Goal: Task Accomplishment & Management: Manage account settings

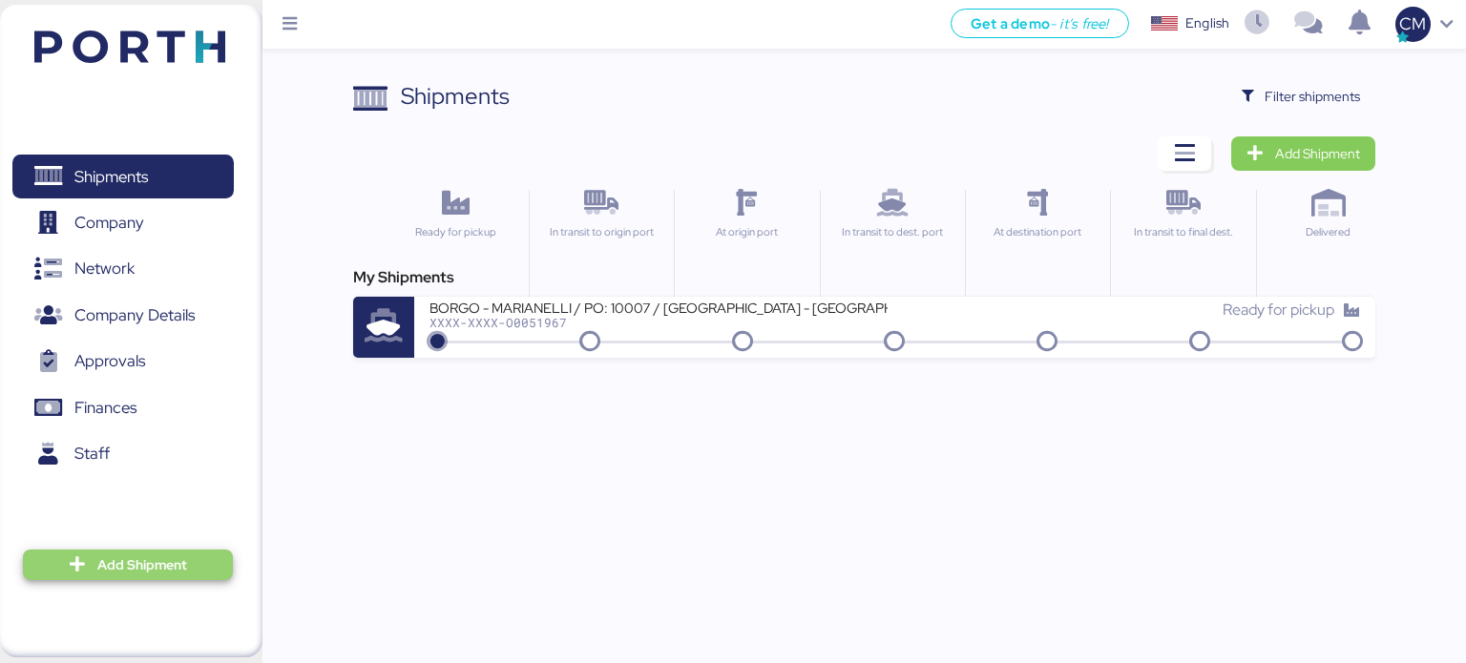
click at [126, 568] on span "Add Shipment" at bounding box center [142, 564] width 90 height 23
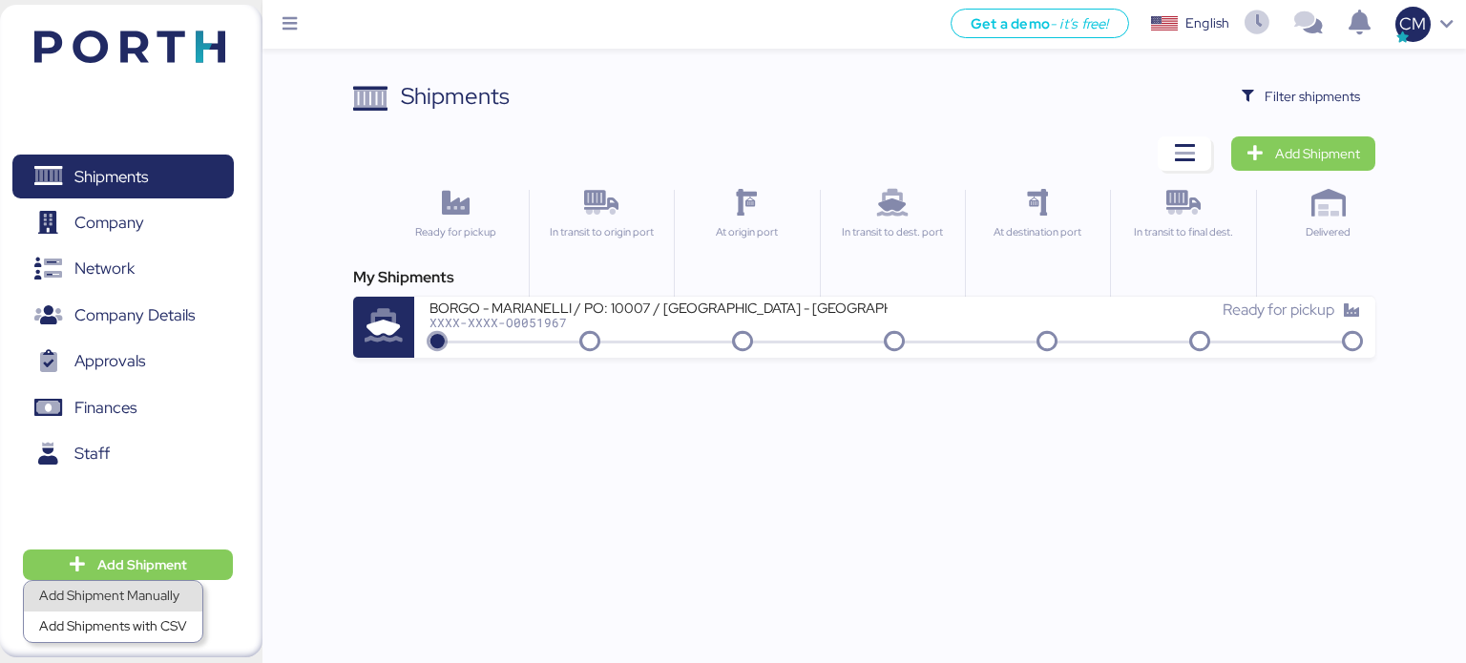
click at [130, 583] on div "Add Shipment Manually" at bounding box center [113, 596] width 148 height 27
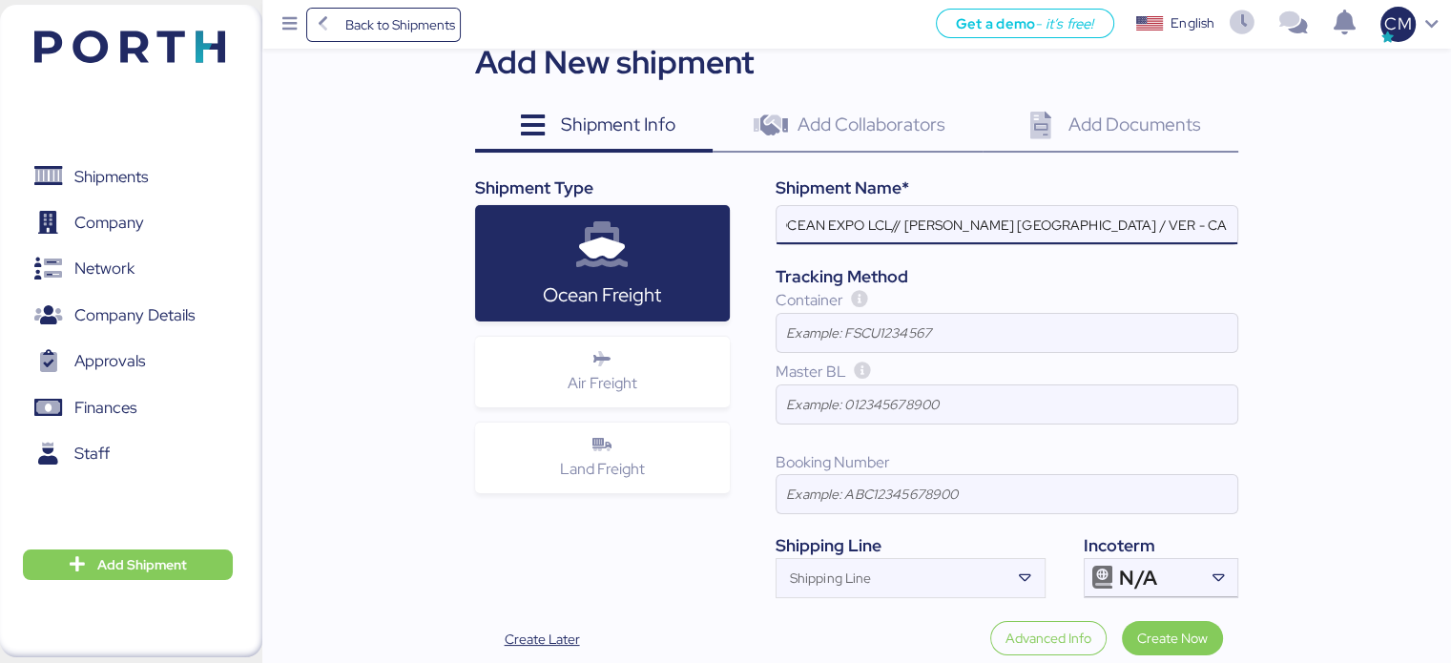
scroll to position [155, 0]
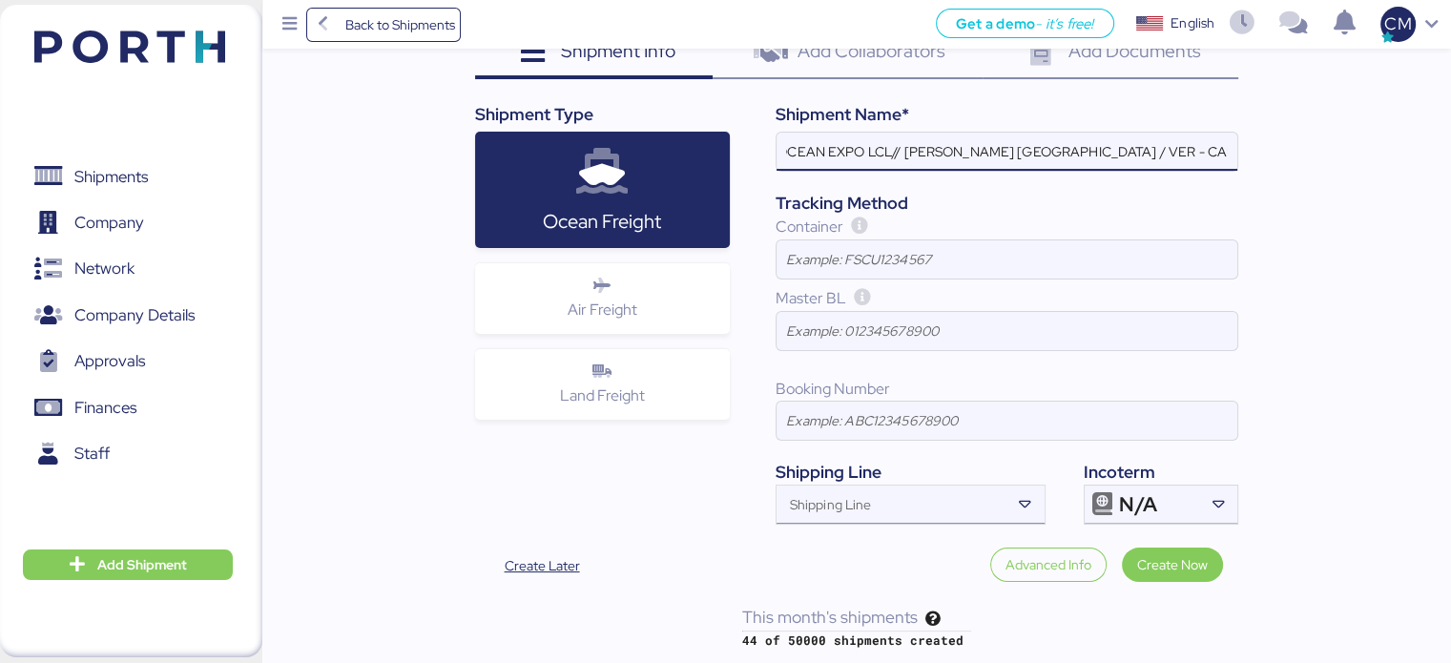
type input "OCEAN EXPO LCL// [PERSON_NAME] [GEOGRAPHIC_DATA] / VER - CAUCEDO"
click at [1022, 502] on icon at bounding box center [1025, 504] width 19 height 19
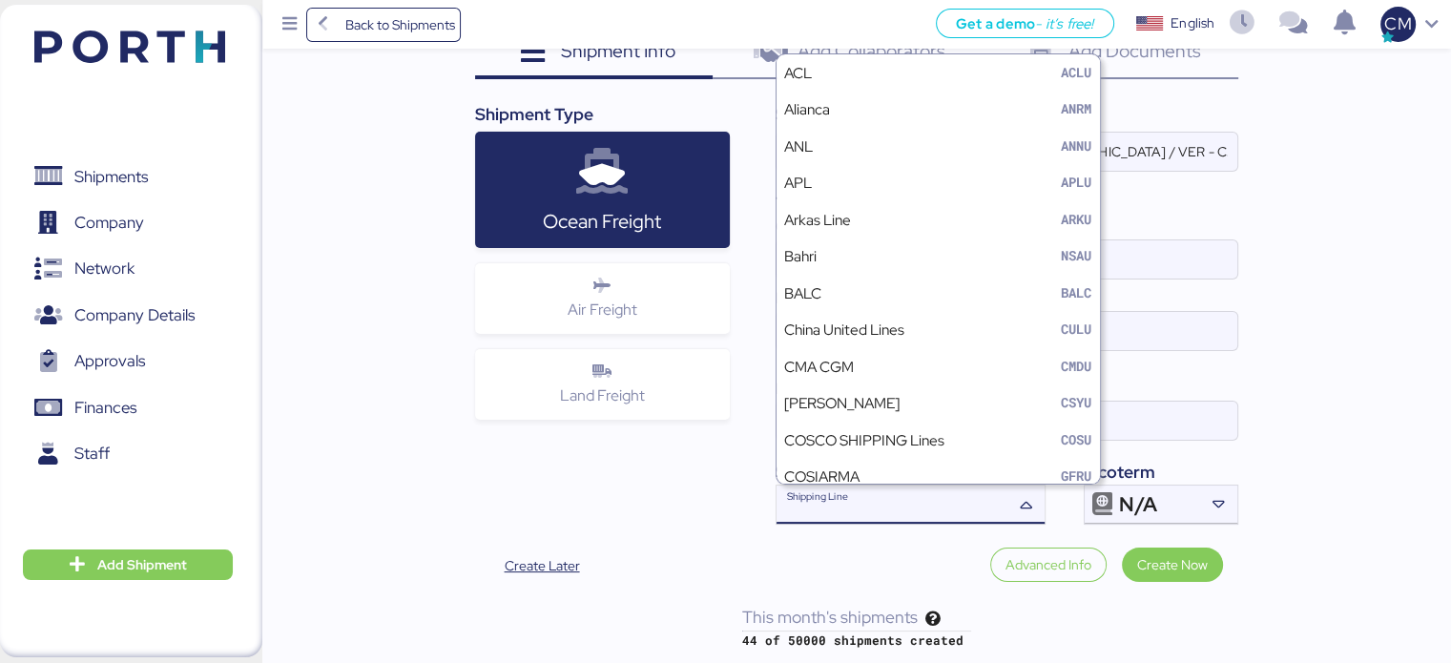
click at [1022, 502] on icon at bounding box center [1025, 504] width 19 height 19
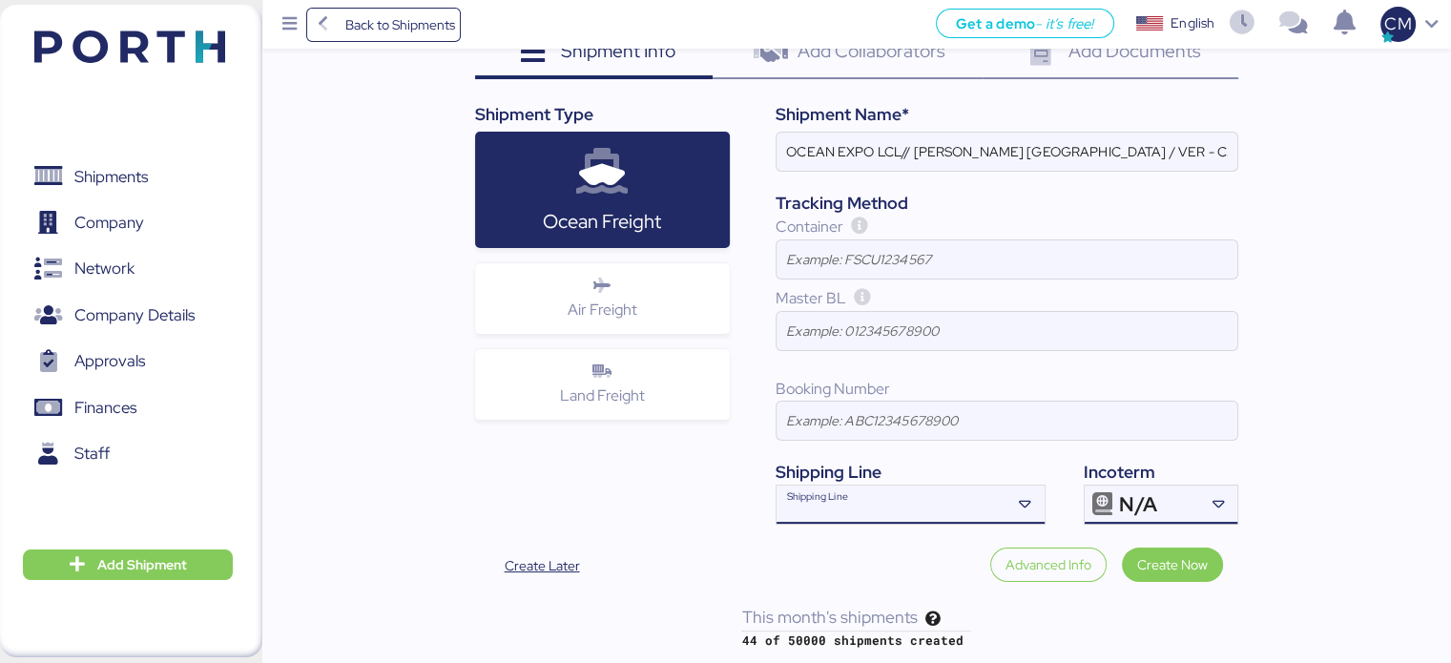
click at [1145, 496] on span "N/A" at bounding box center [1137, 504] width 37 height 17
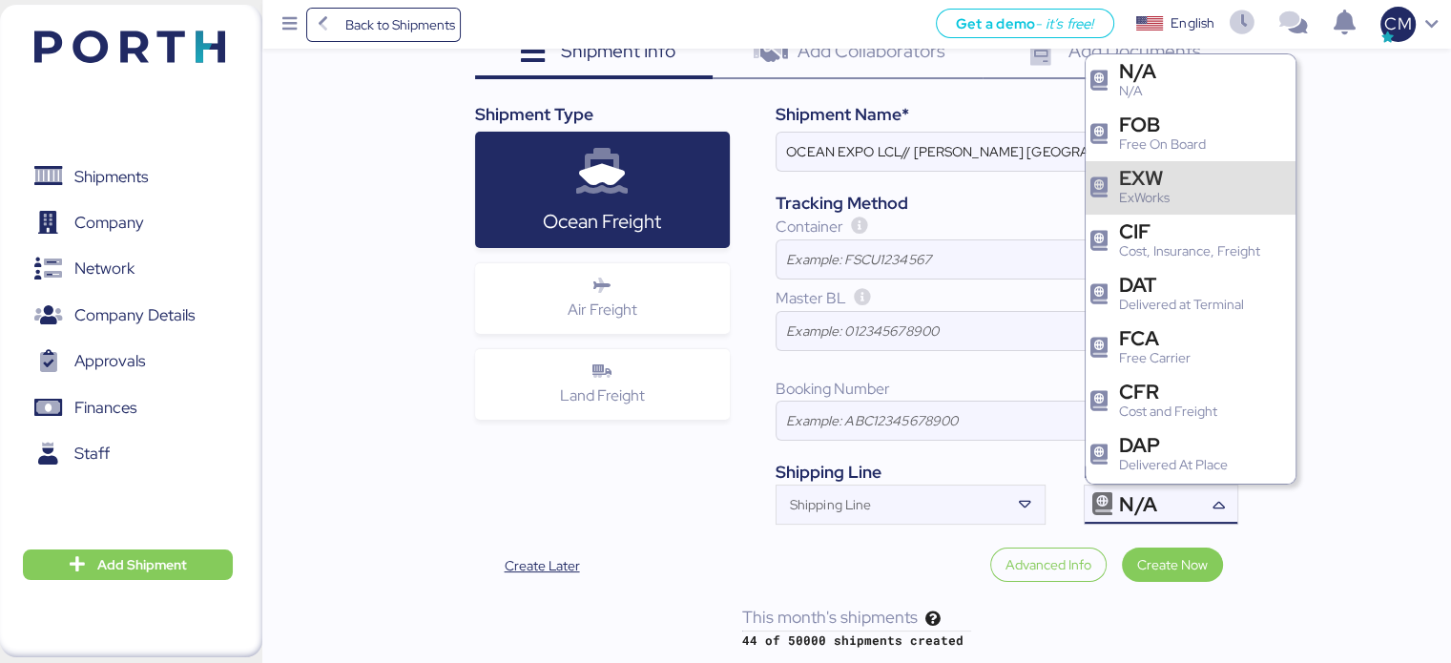
click at [1150, 194] on div "ExWorks" at bounding box center [1144, 198] width 51 height 20
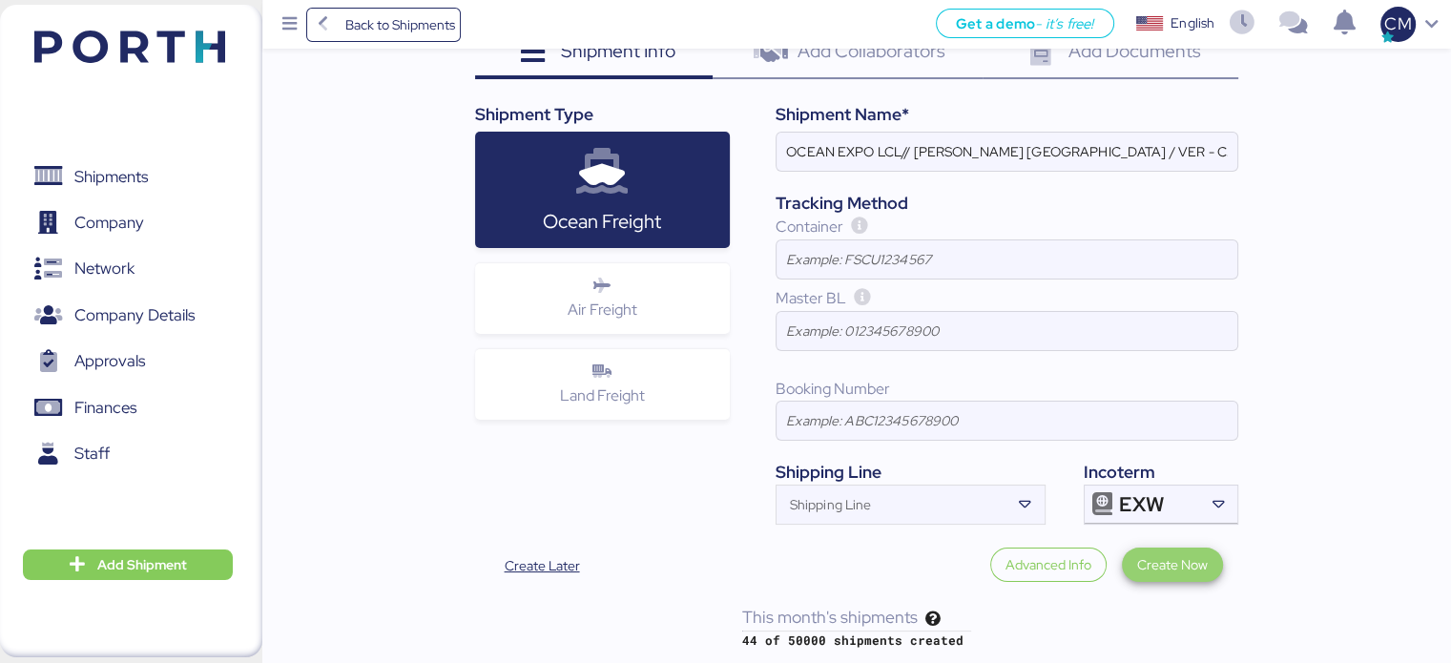
click at [1146, 559] on span "Create Now" at bounding box center [1172, 564] width 71 height 23
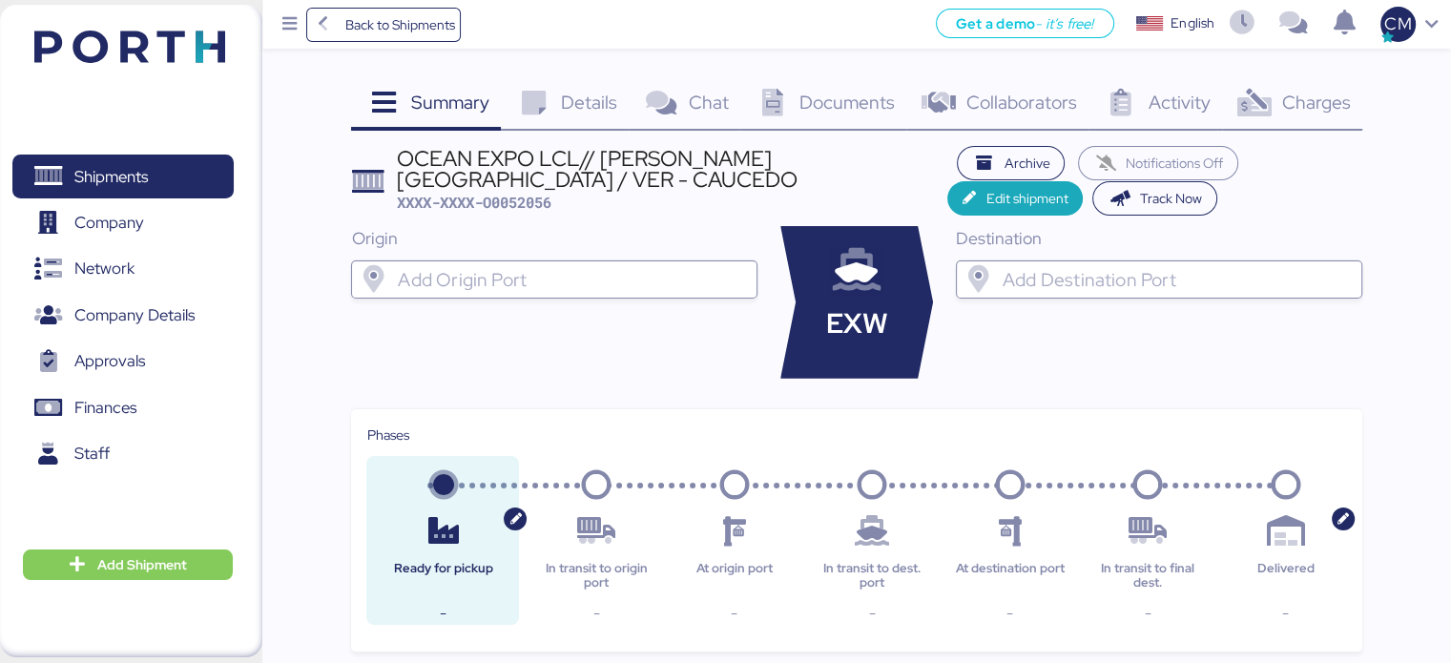
click at [494, 270] on input "search" at bounding box center [571, 279] width 355 height 23
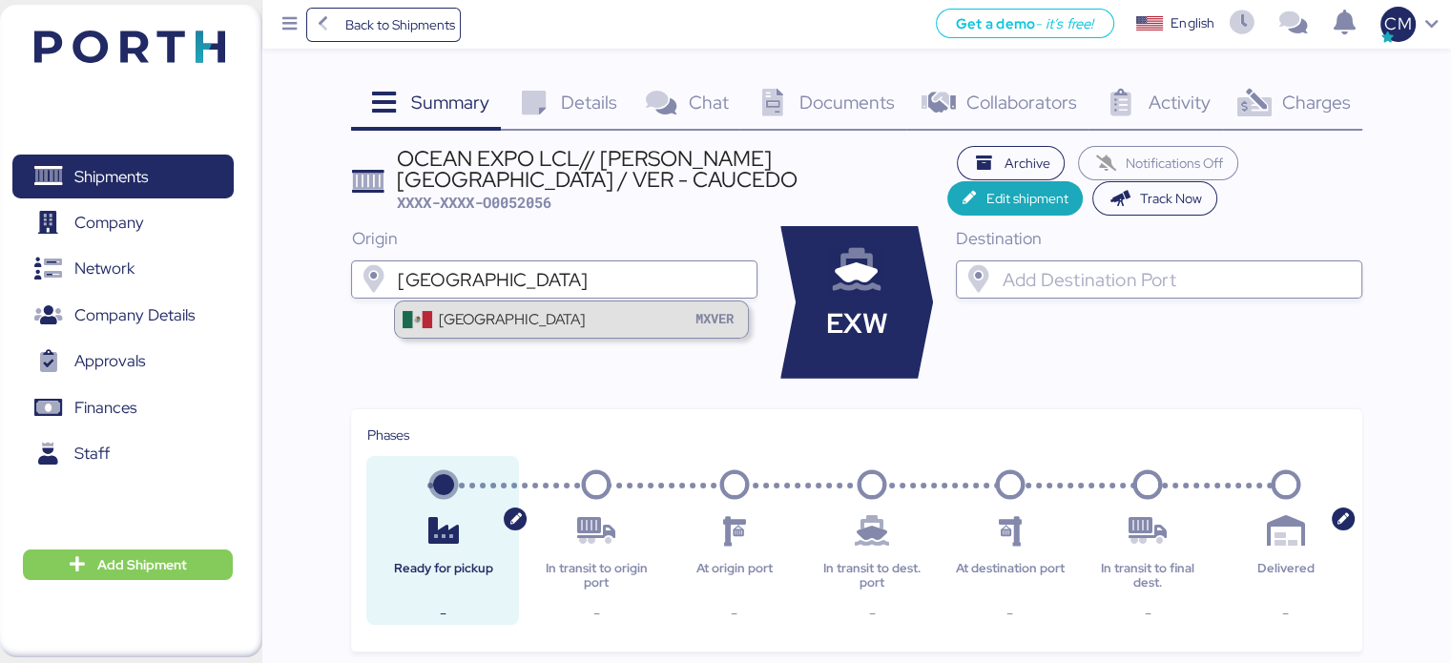
type input "[GEOGRAPHIC_DATA]"
click at [508, 319] on div "Veracruz MXVER" at bounding box center [571, 320] width 353 height 36
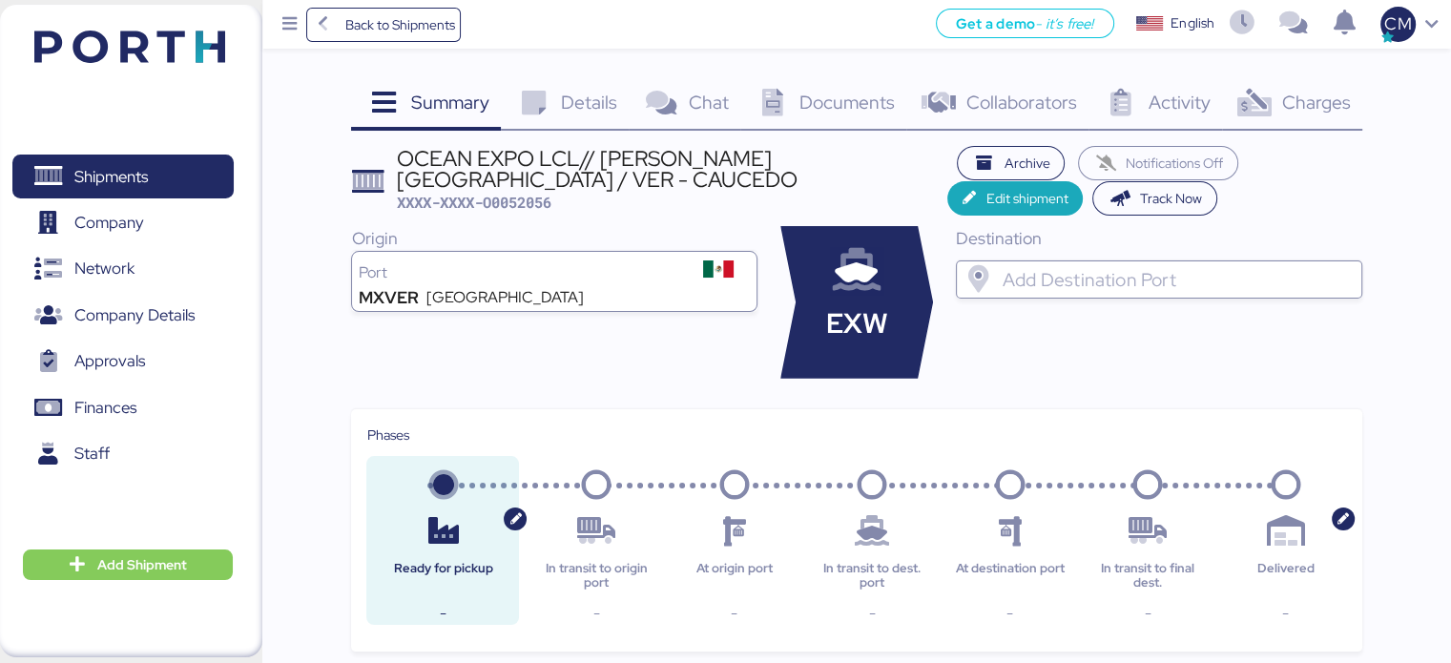
click at [1015, 269] on input "search" at bounding box center [1176, 279] width 355 height 23
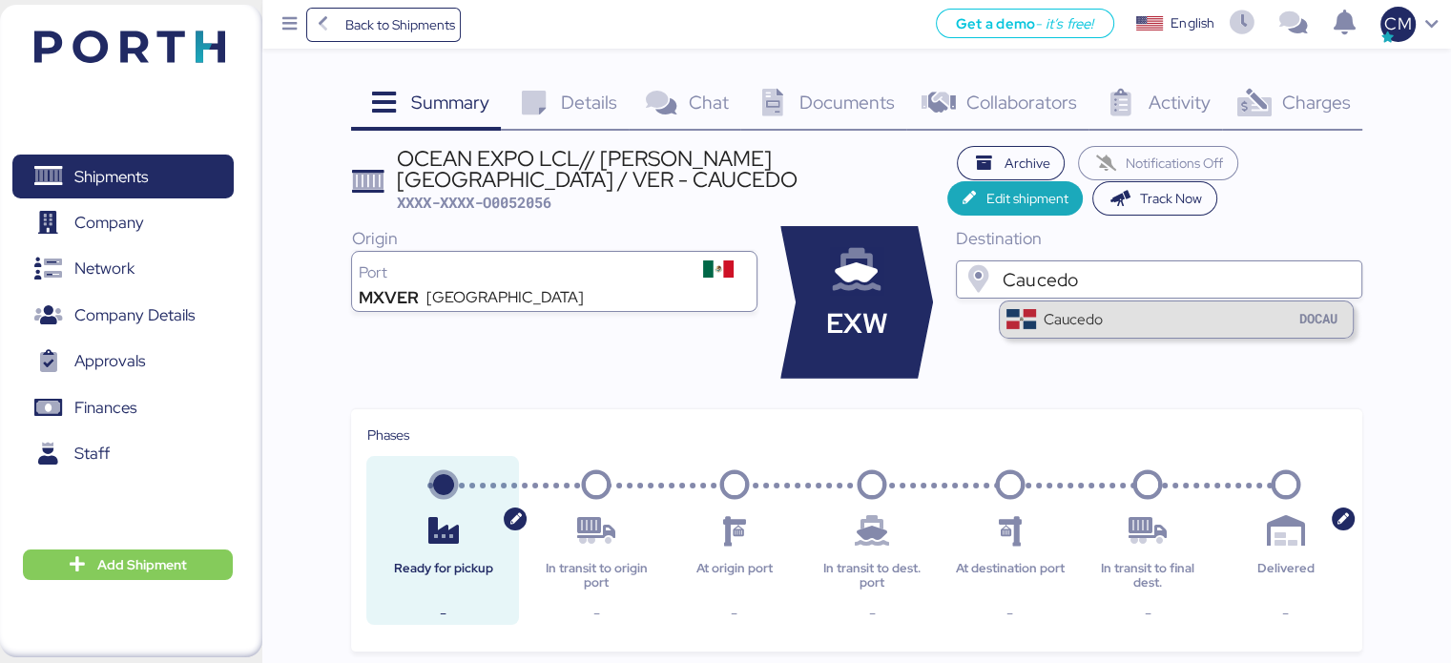
type input "Caucedo"
click at [1065, 320] on div "Caucedo" at bounding box center [1073, 319] width 59 height 22
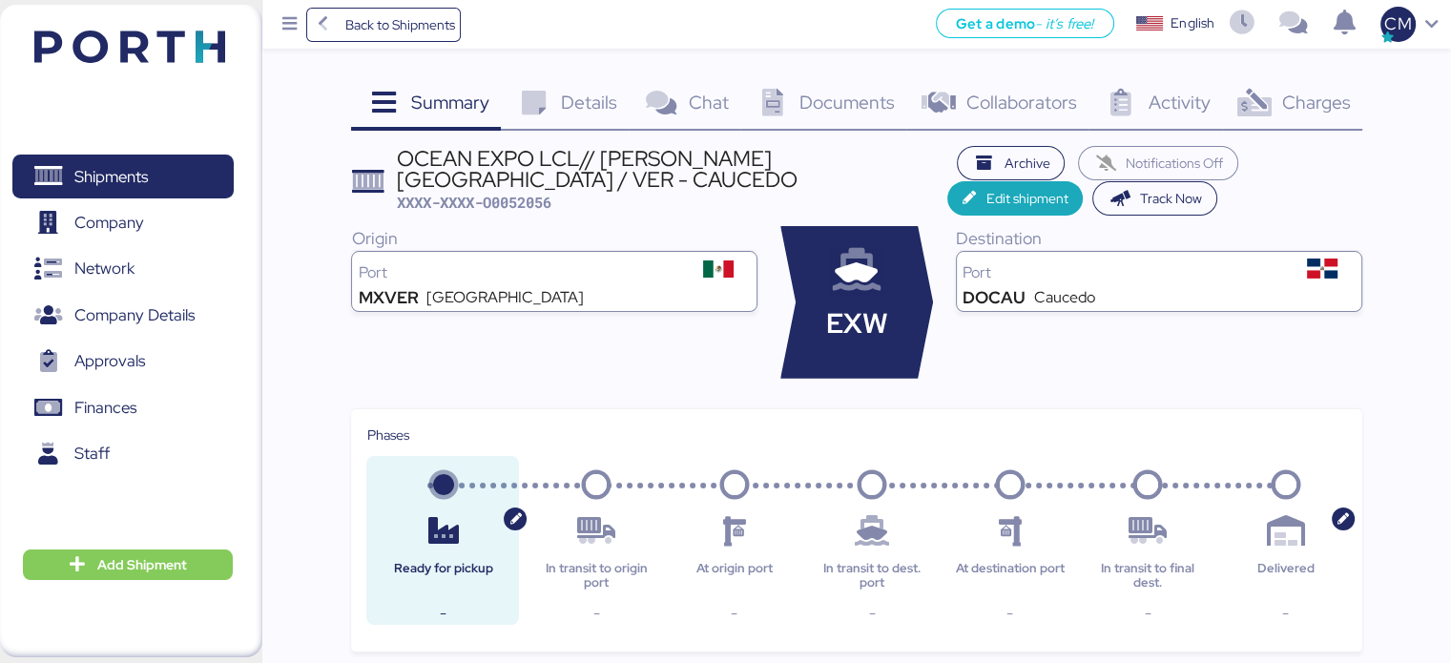
click at [556, 110] on div "Details 0" at bounding box center [565, 105] width 128 height 52
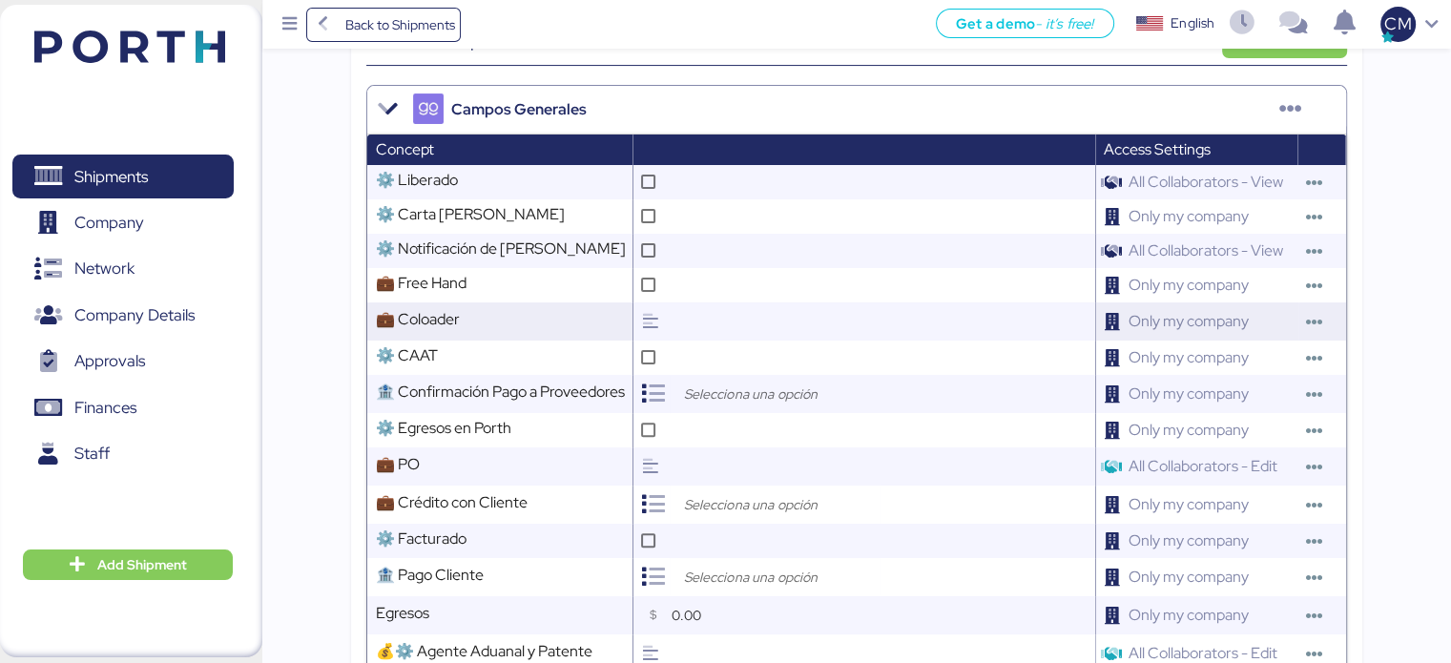
scroll to position [573, 0]
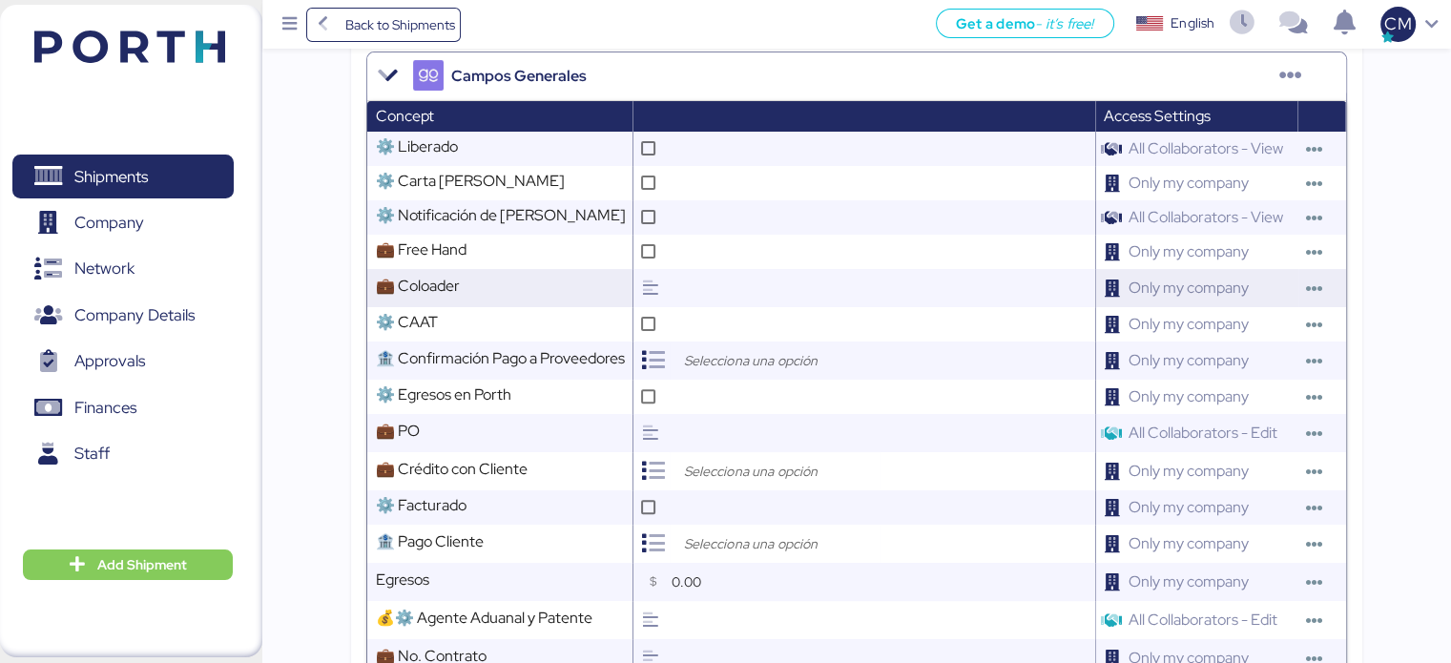
click at [664, 301] on div at bounding box center [650, 288] width 32 height 38
click at [658, 297] on icon at bounding box center [649, 288] width 17 height 17
click at [591, 296] on span "Comment" at bounding box center [595, 288] width 52 height 15
click at [683, 297] on input "text" at bounding box center [880, 288] width 428 height 38
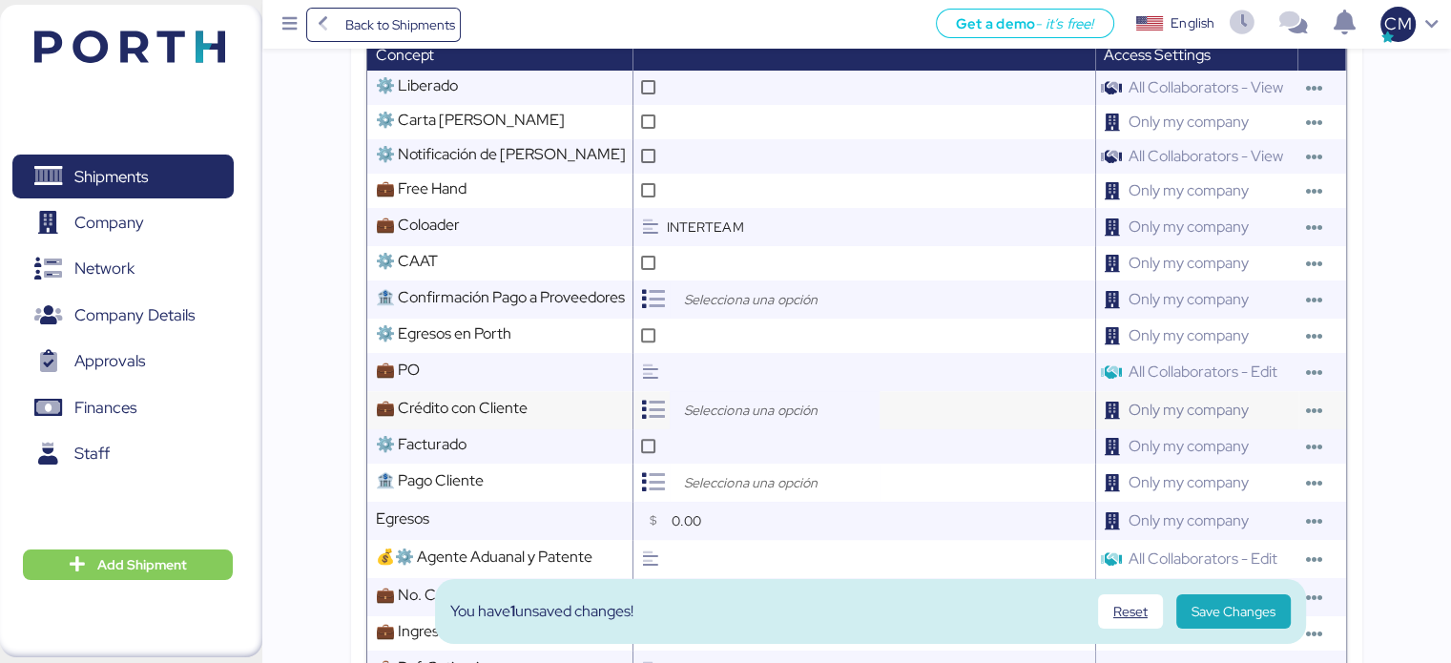
scroll to position [668, 0]
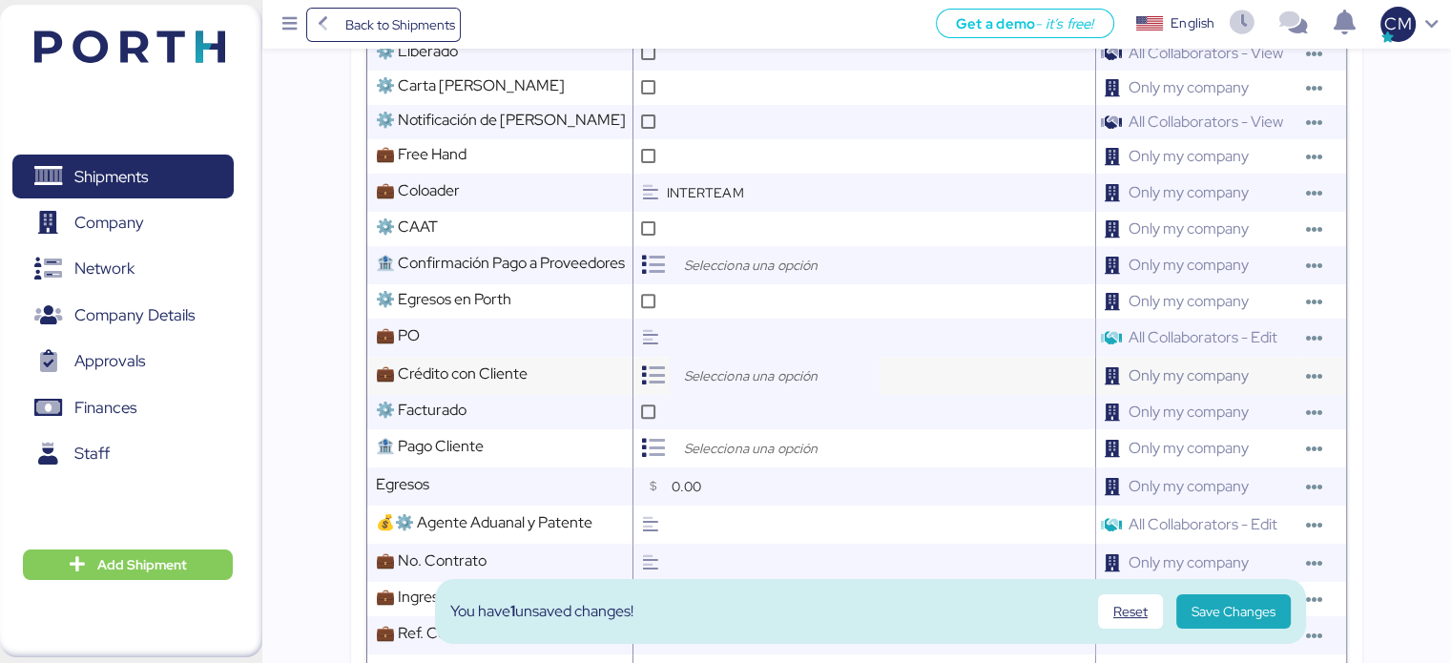
type input "INTERTEAM"
click at [702, 387] on input "search" at bounding box center [779, 376] width 200 height 23
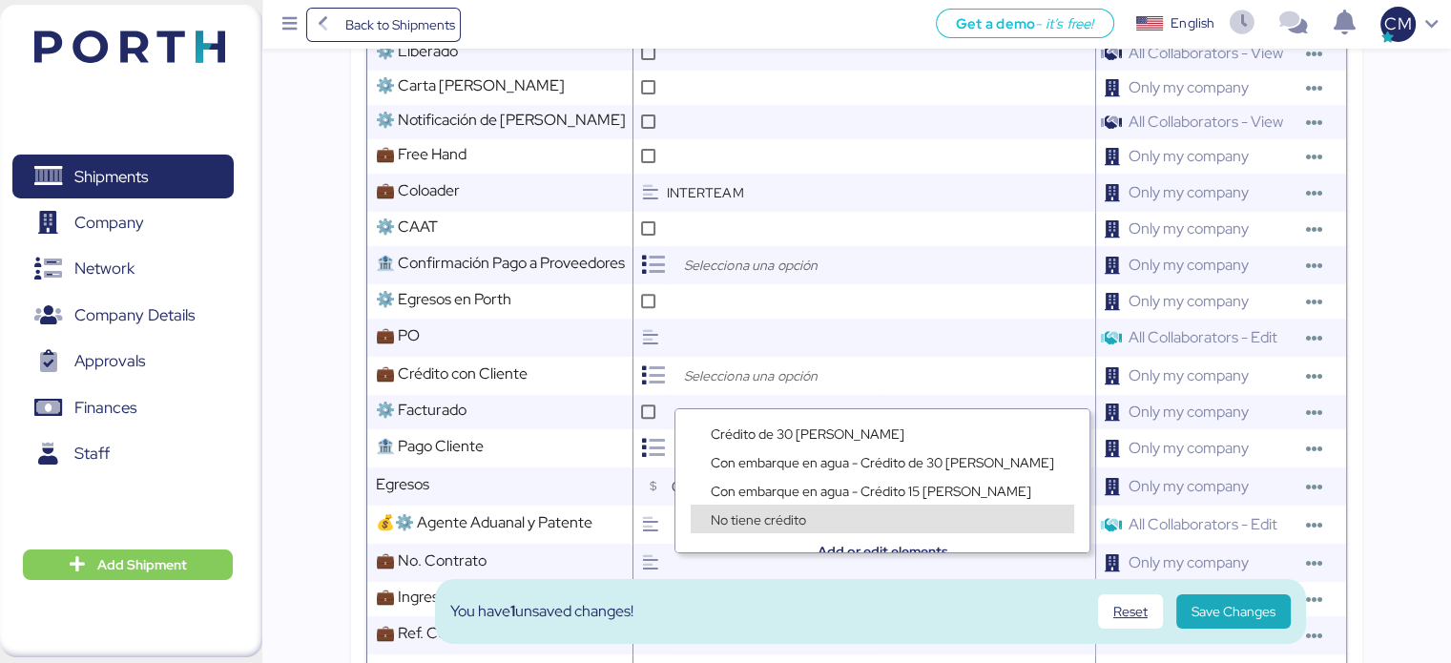
click at [752, 527] on div "Add or edit elements" at bounding box center [883, 538] width 414 height 29
click at [752, 528] on div "Add or edit elements" at bounding box center [883, 538] width 414 height 29
click at [749, 525] on div "Add or edit elements" at bounding box center [883, 538] width 414 height 29
click at [757, 521] on span "No tiene crédito" at bounding box center [758, 519] width 95 height 17
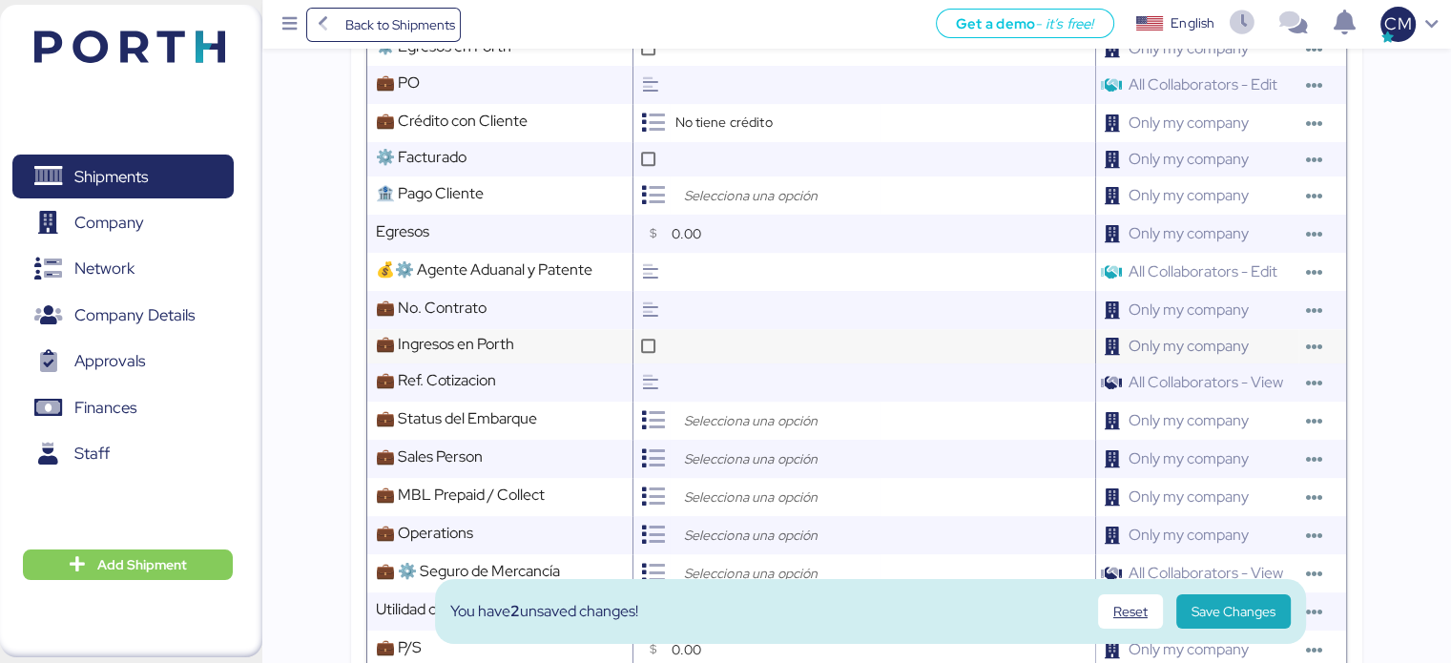
scroll to position [954, 0]
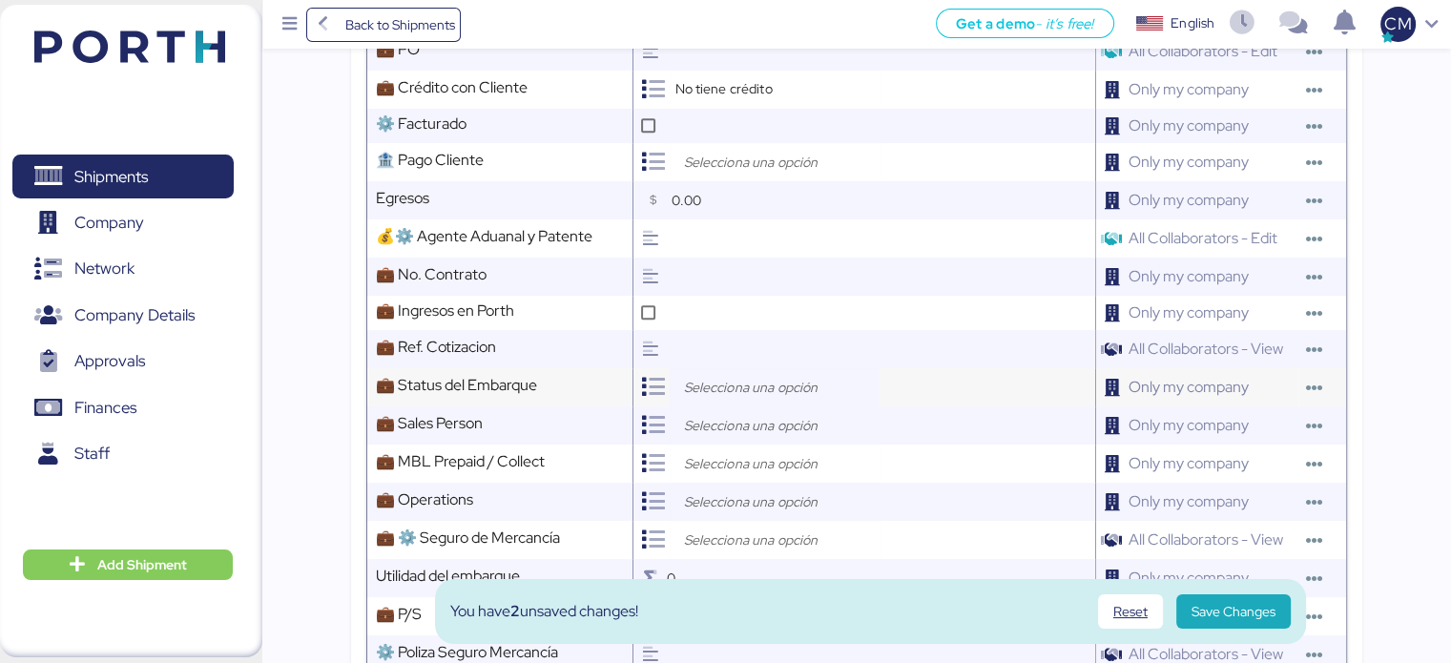
click at [716, 399] on input "search" at bounding box center [779, 387] width 200 height 23
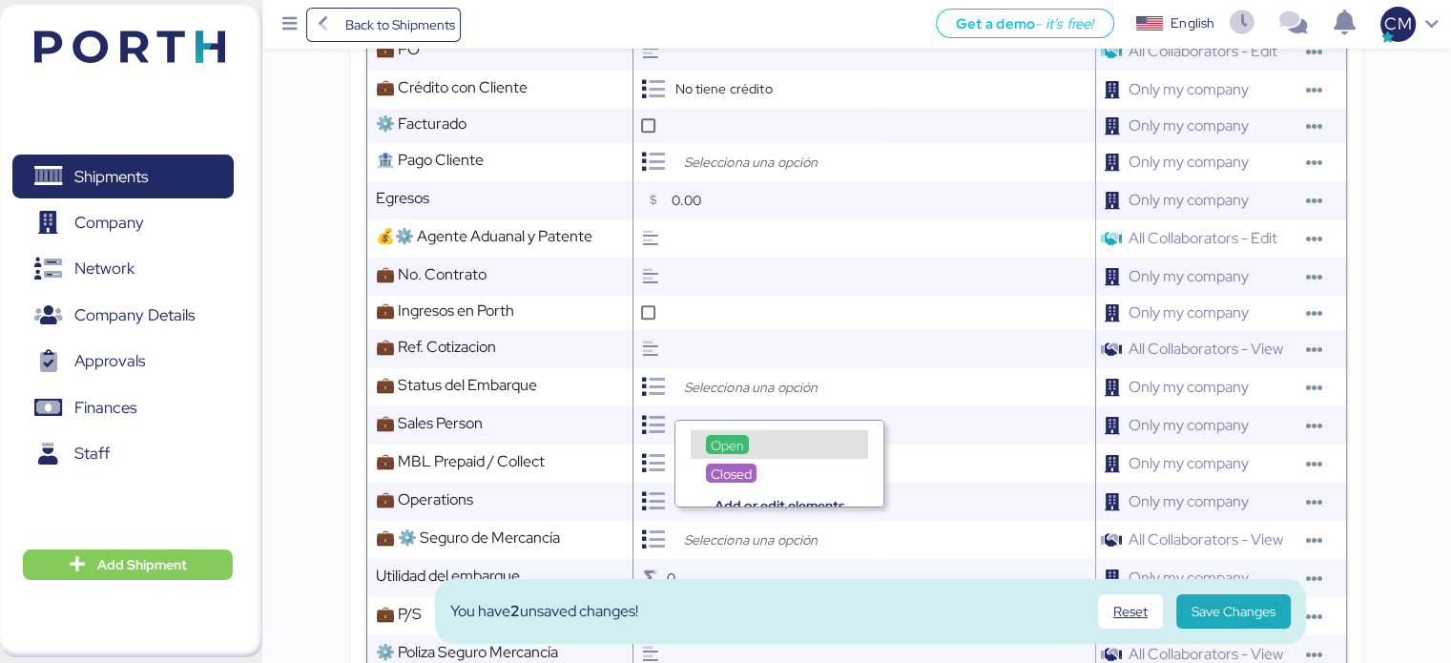
click at [719, 447] on span "Open" at bounding box center [727, 445] width 33 height 17
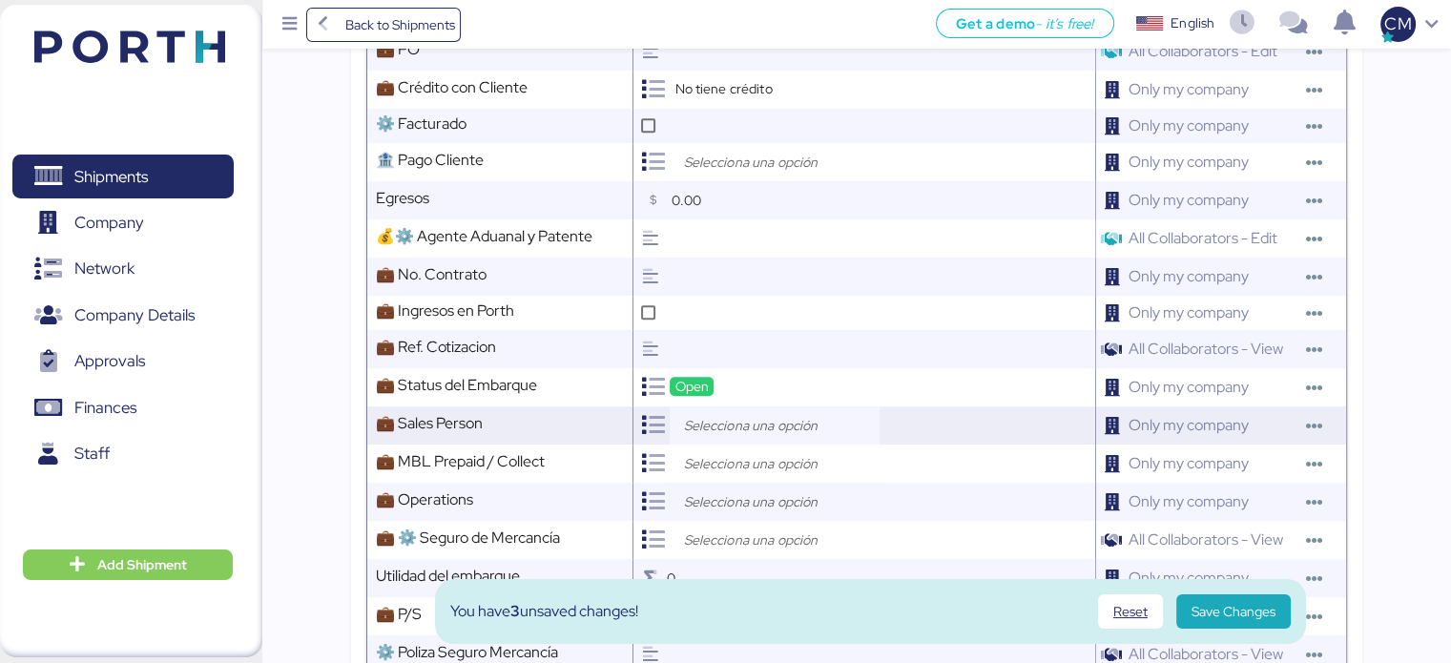
click at [725, 431] on input "search" at bounding box center [779, 425] width 200 height 23
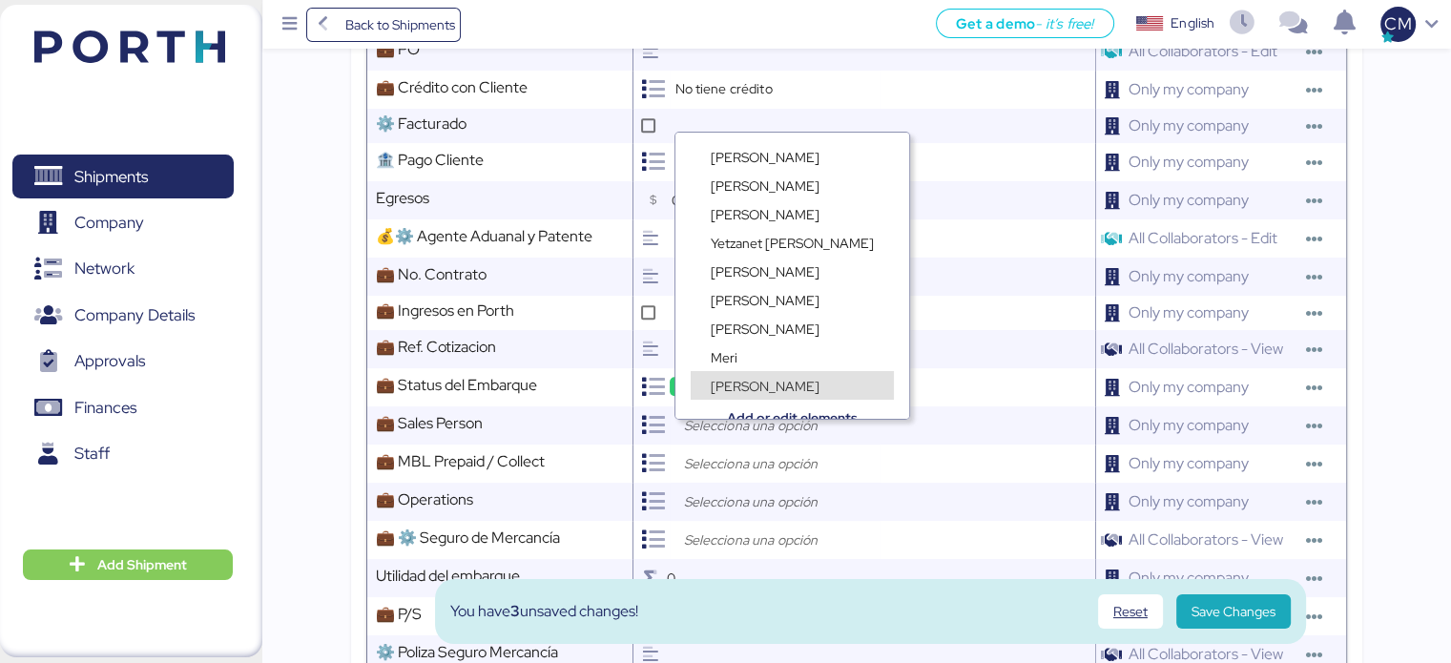
click at [736, 385] on span "[PERSON_NAME]" at bounding box center [765, 386] width 109 height 17
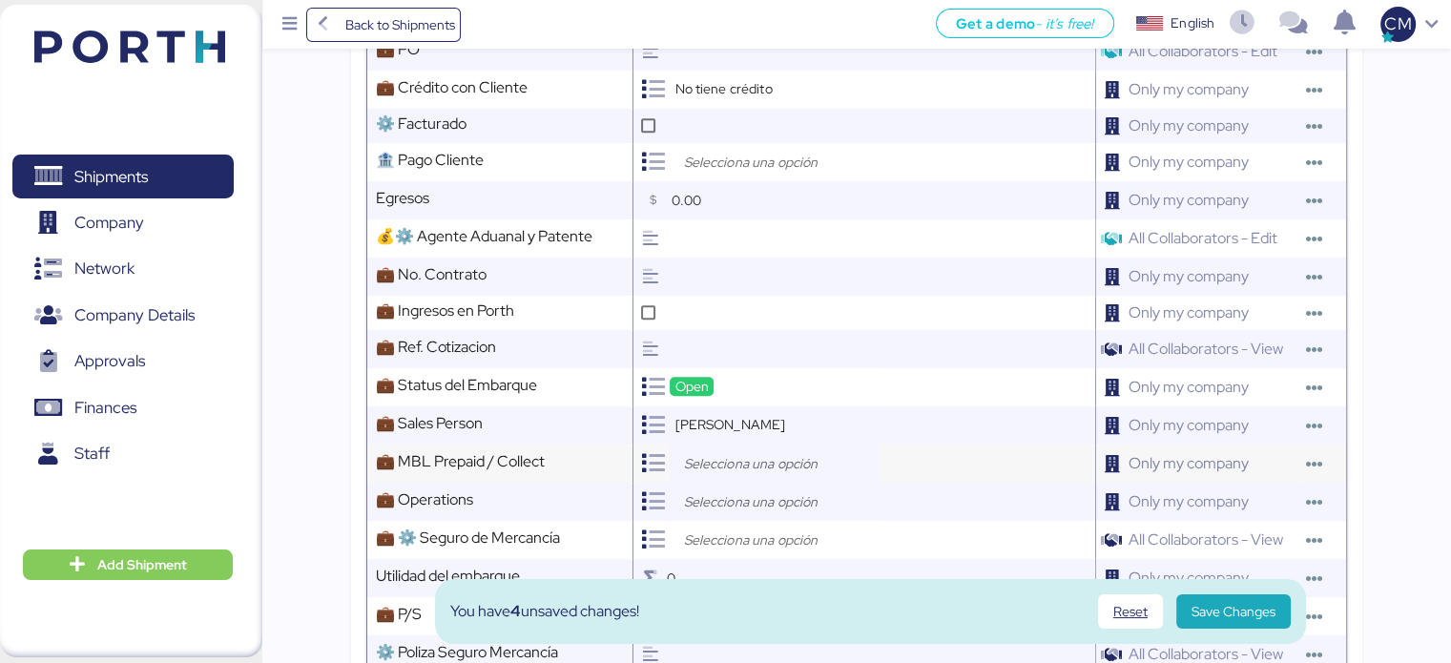
click at [709, 475] on input "search" at bounding box center [779, 463] width 200 height 23
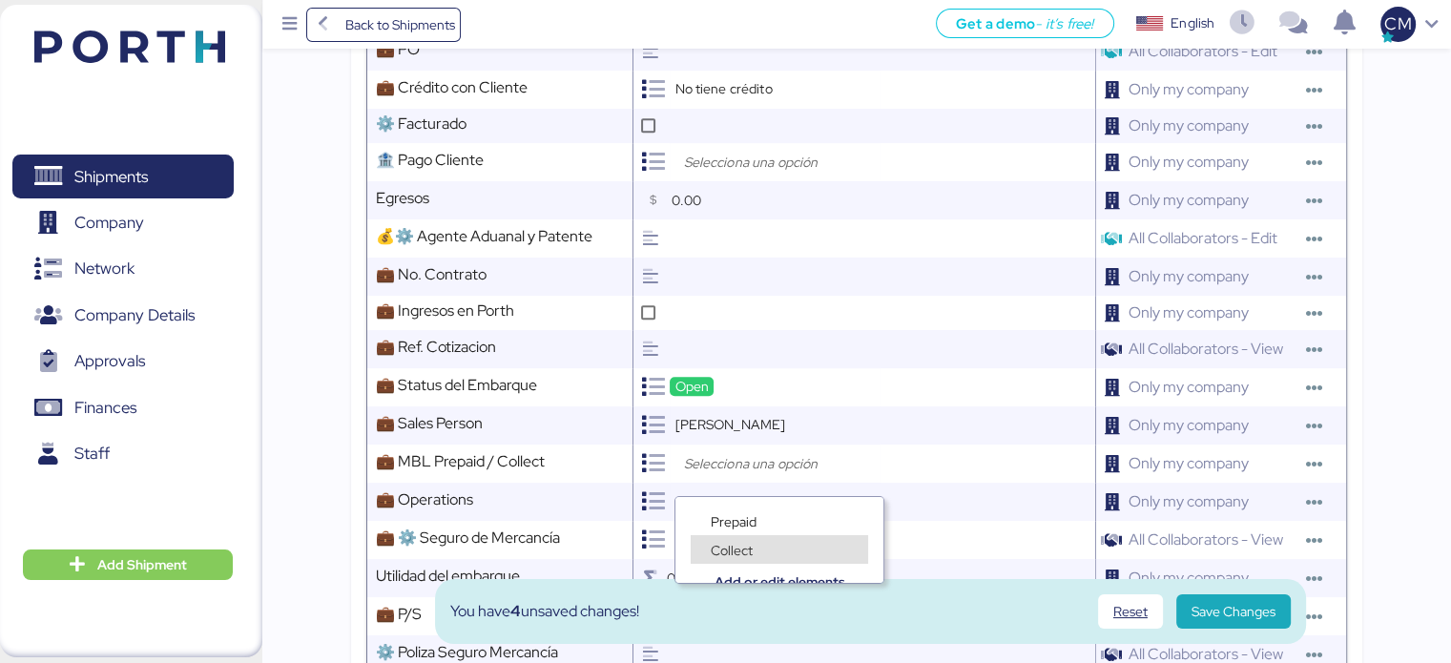
click at [728, 549] on span "Collect" at bounding box center [732, 550] width 42 height 17
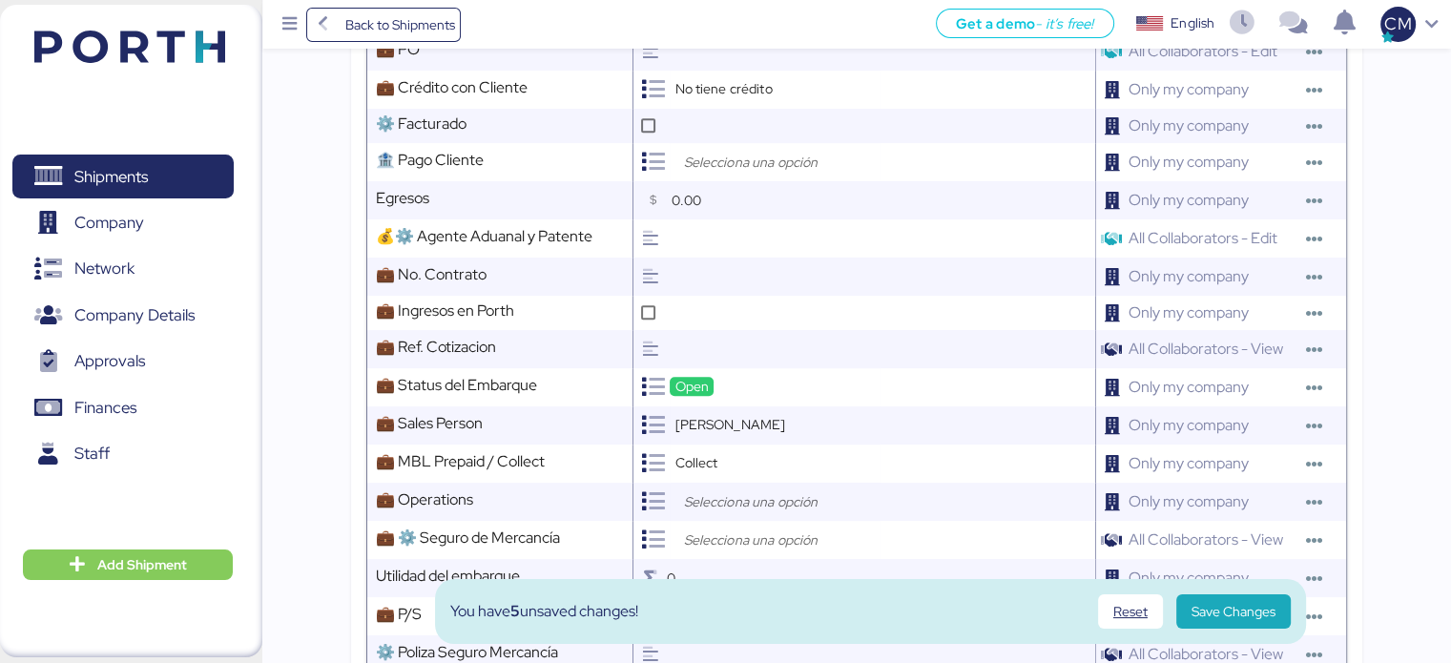
click at [714, 510] on input "search" at bounding box center [779, 501] width 200 height 23
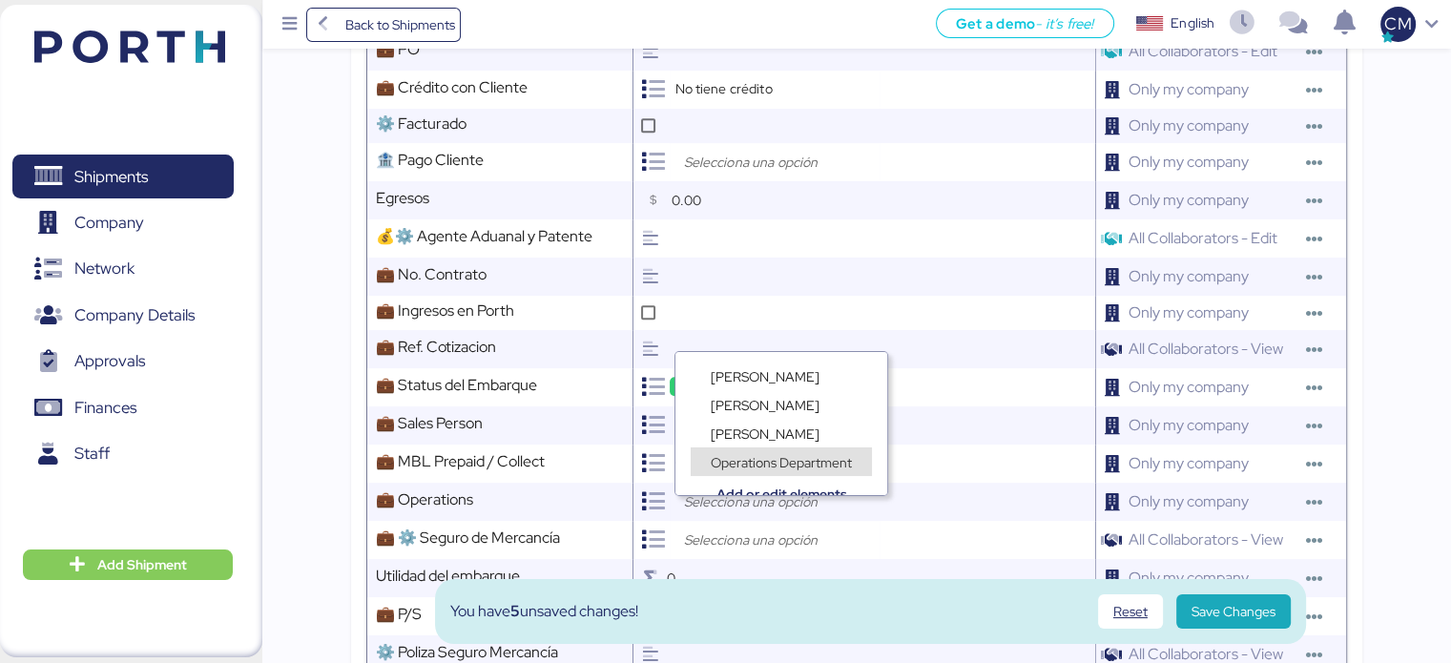
click at [733, 438] on div "Operations Department" at bounding box center [782, 452] width 212 height 29
click at [733, 435] on span "[PERSON_NAME]" at bounding box center [765, 434] width 109 height 17
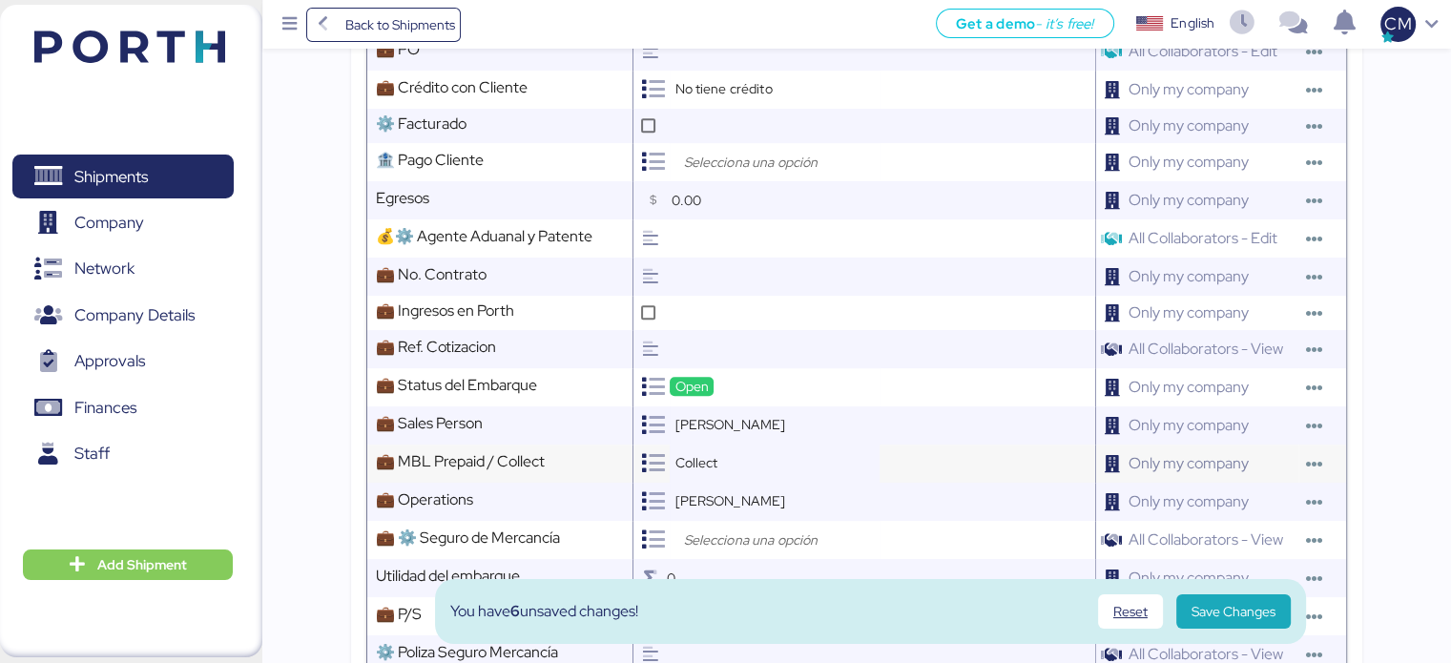
scroll to position [1145, 0]
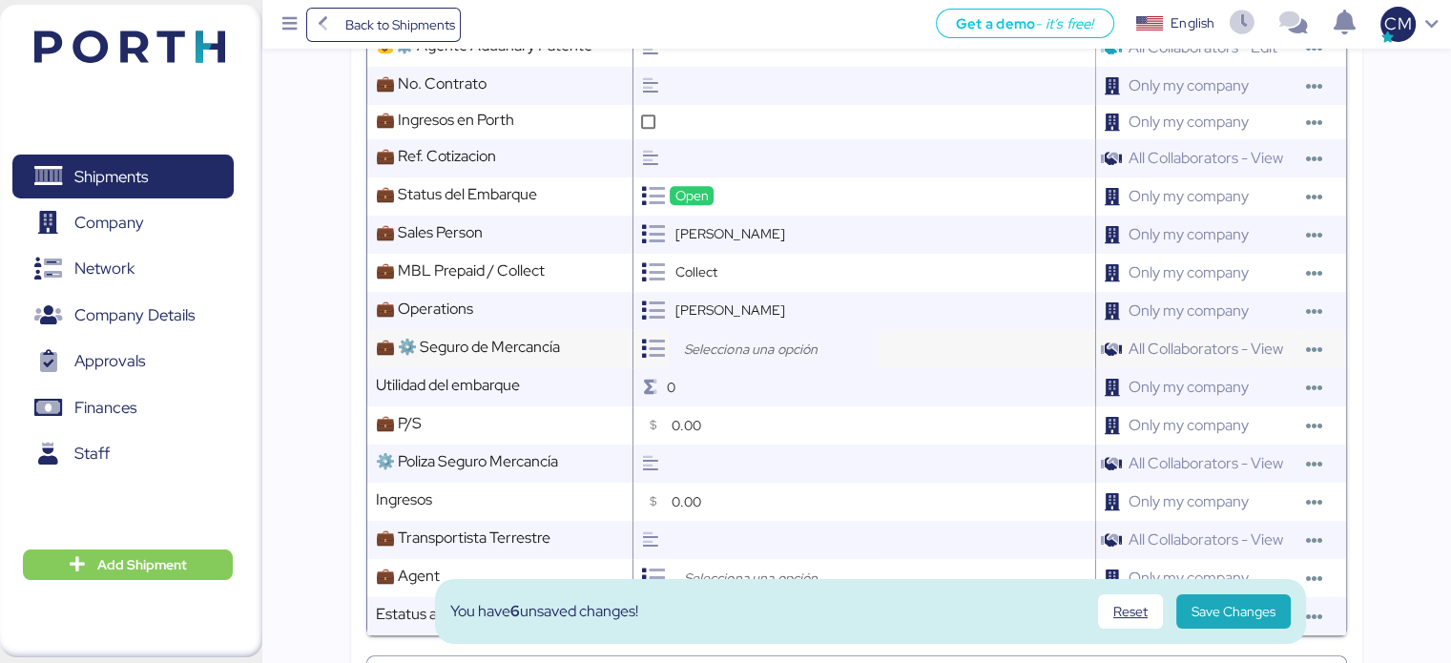
click at [702, 358] on input "search" at bounding box center [779, 349] width 200 height 23
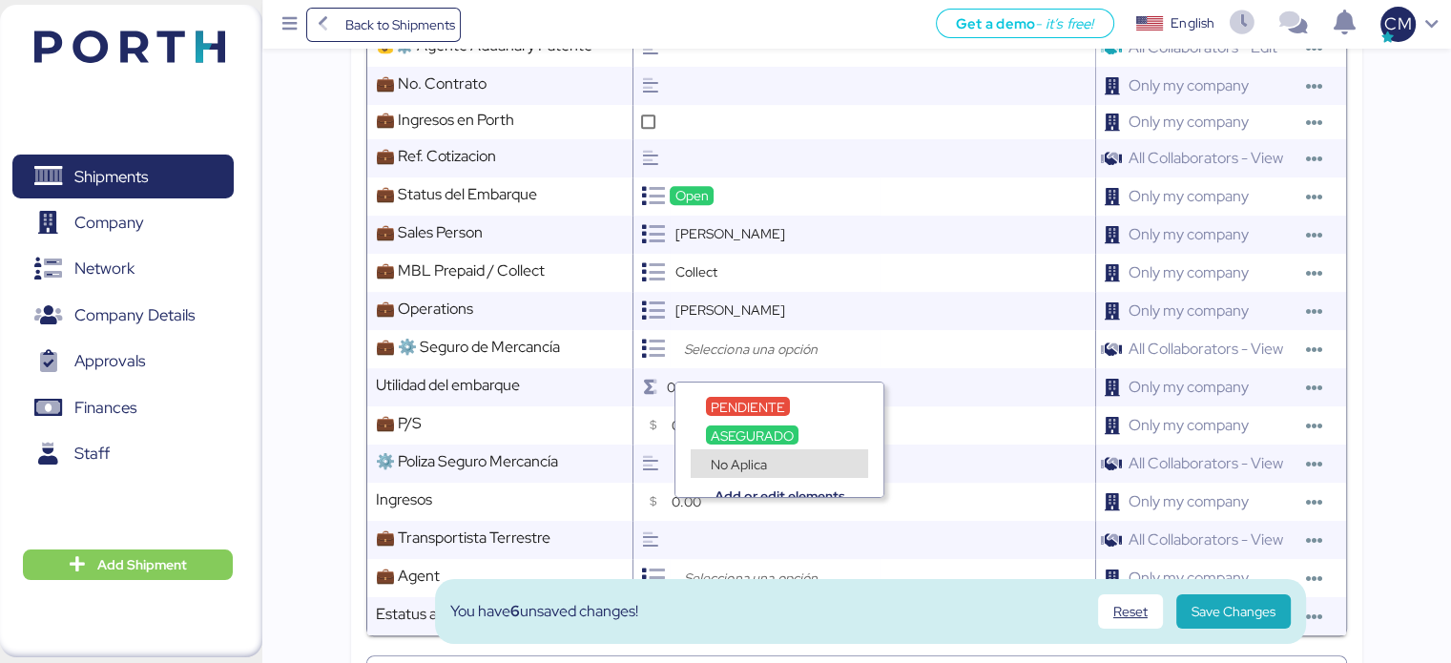
click at [734, 464] on span "No Aplica" at bounding box center [739, 464] width 56 height 17
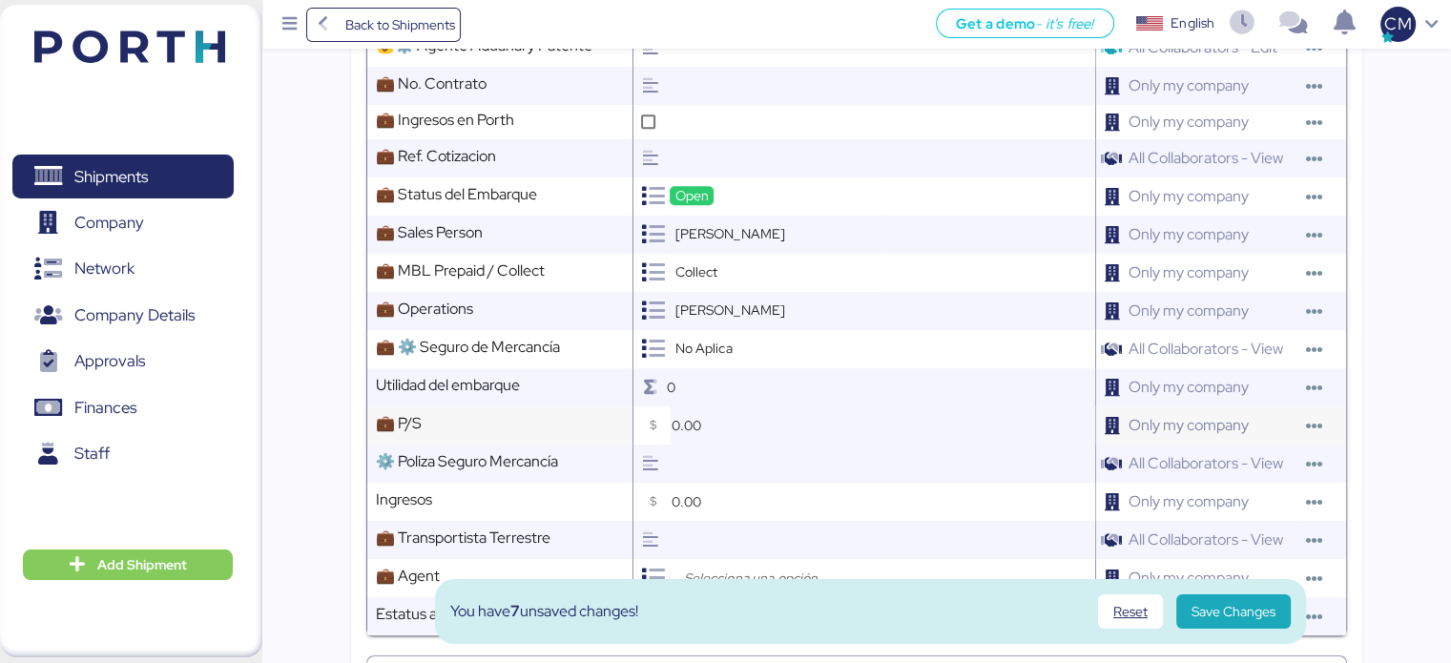
scroll to position [1240, 0]
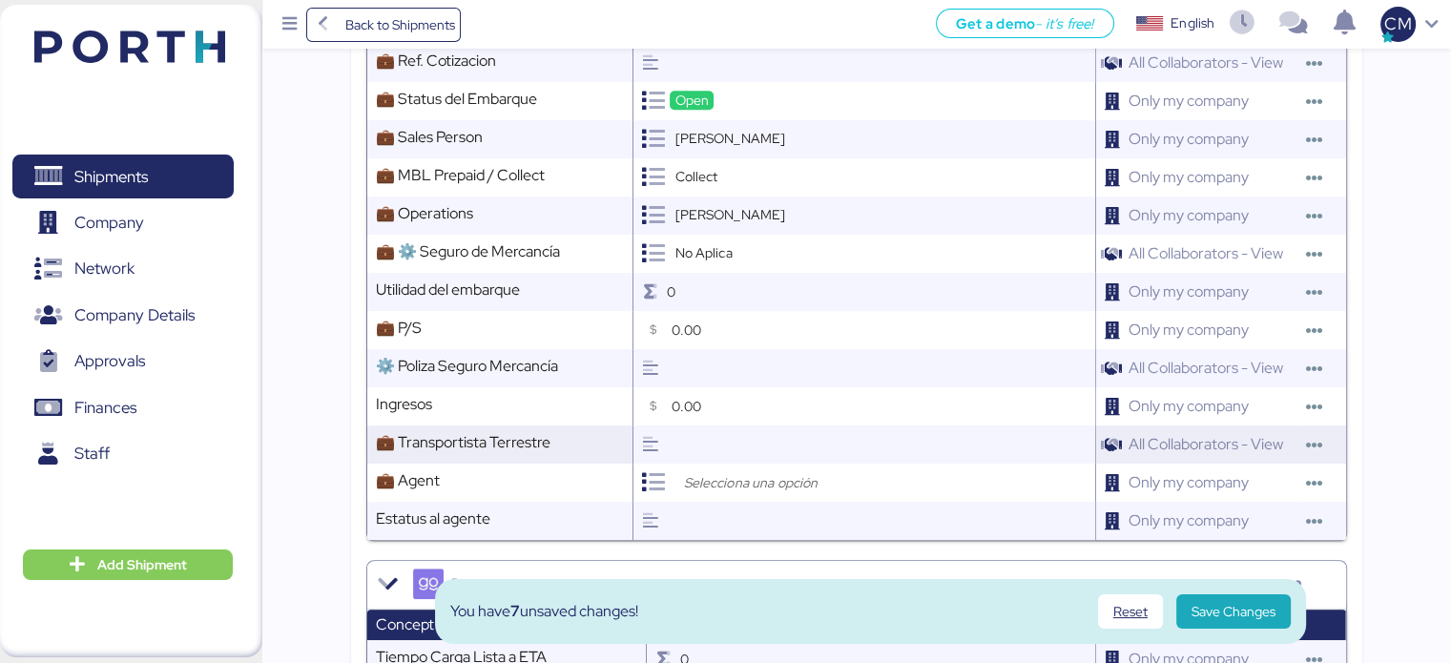
click at [695, 455] on input "text" at bounding box center [880, 445] width 428 height 38
click at [691, 490] on input "search" at bounding box center [779, 482] width 200 height 23
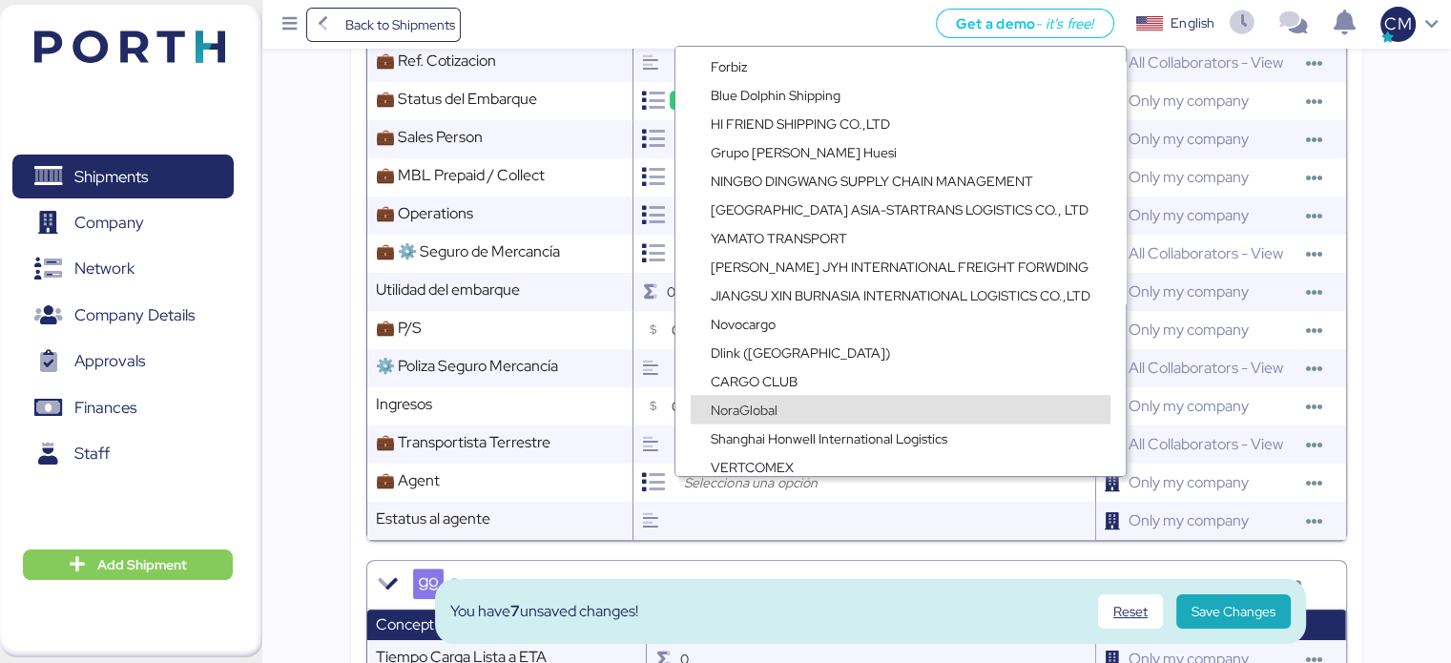
scroll to position [2447, 0]
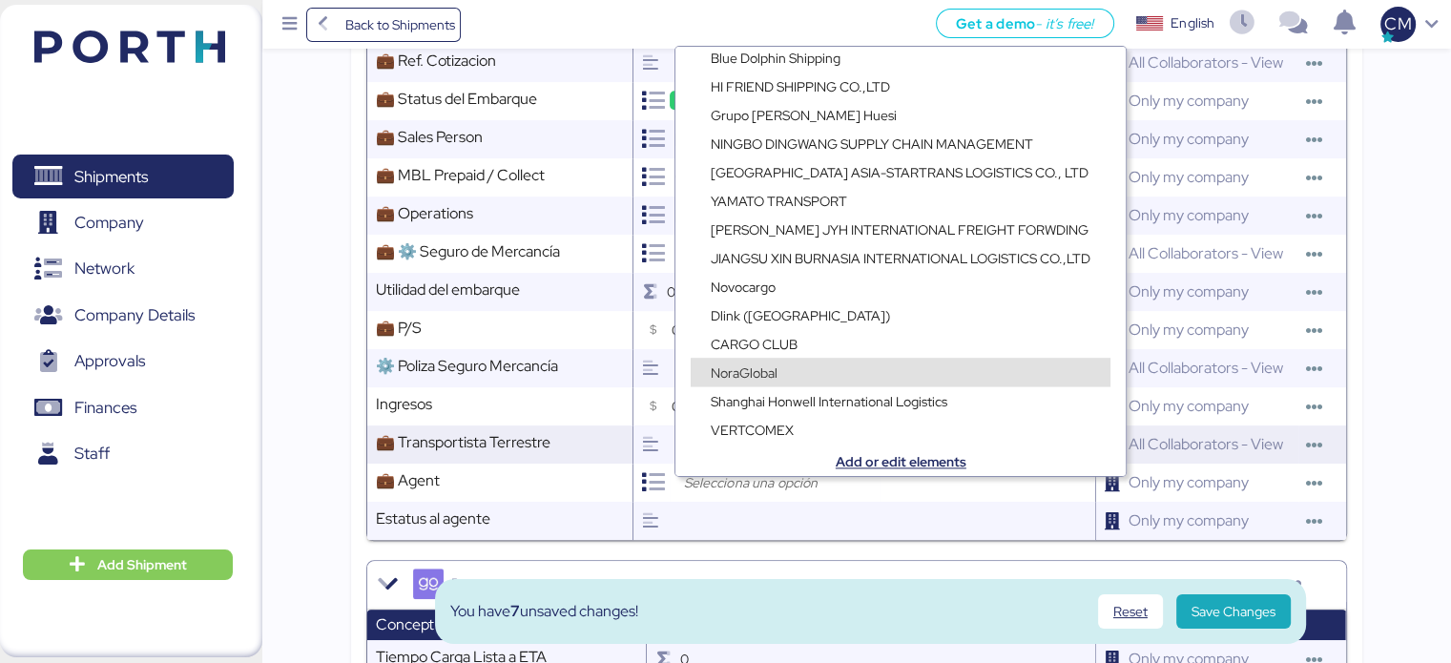
click at [658, 453] on icon at bounding box center [649, 444] width 17 height 17
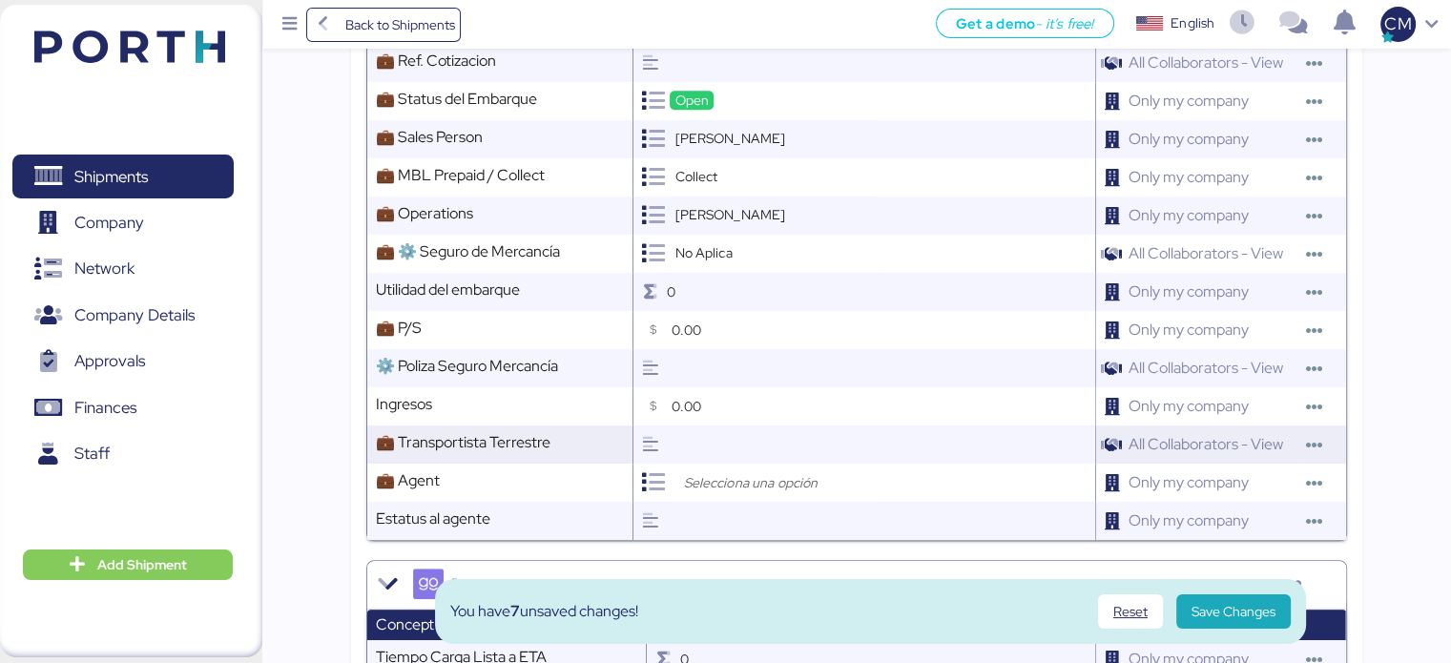
click at [685, 454] on input "text" at bounding box center [880, 445] width 428 height 38
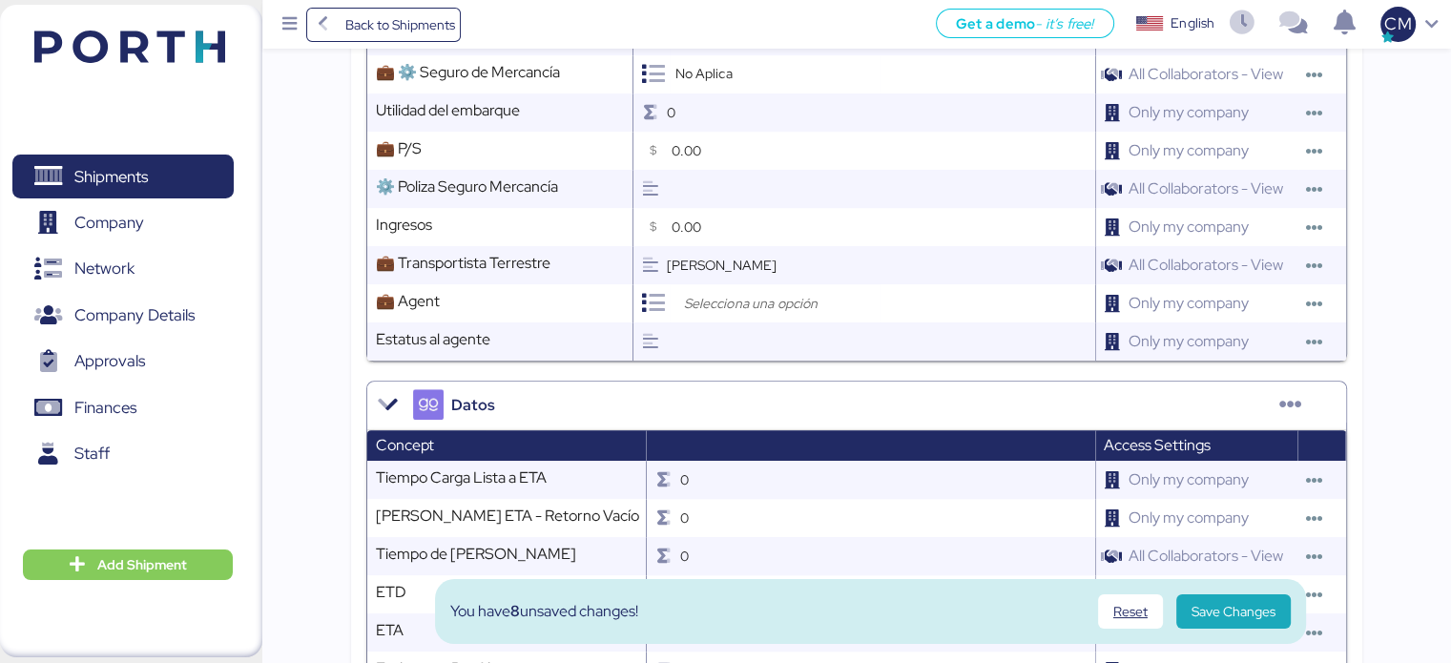
scroll to position [1262, 0]
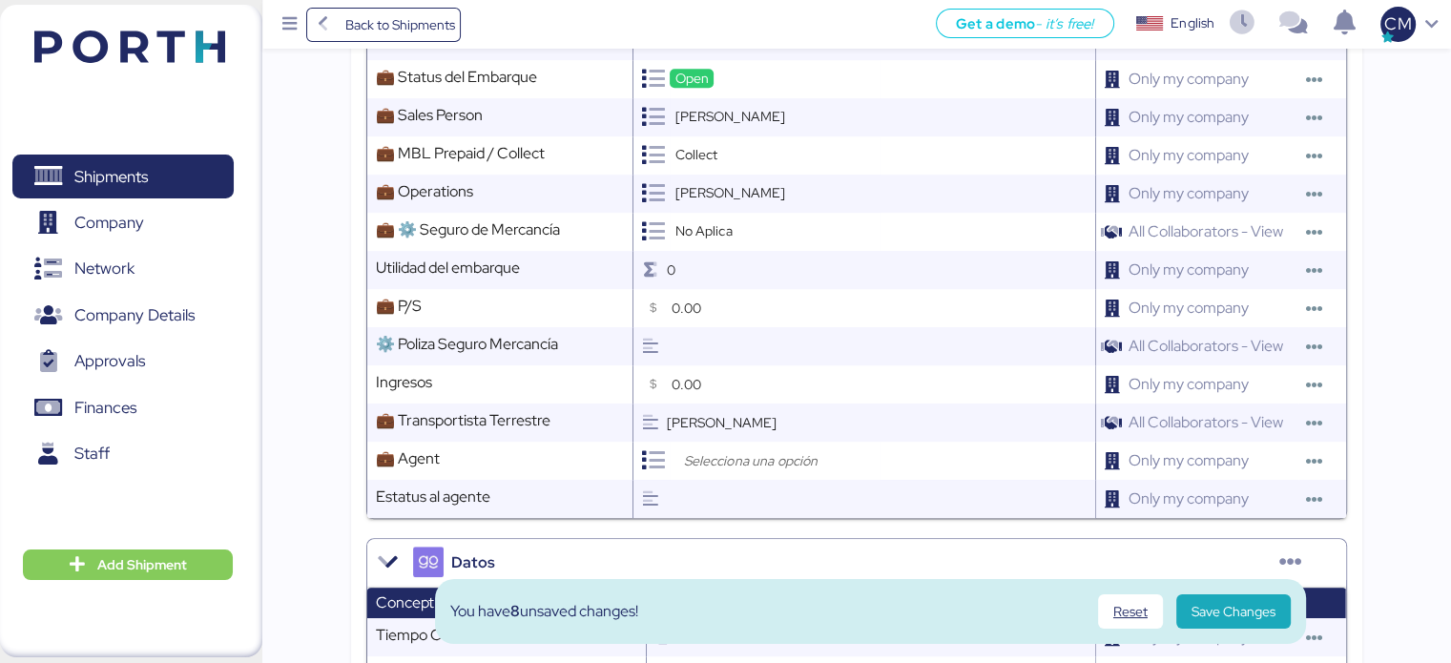
type input "[PERSON_NAME]"
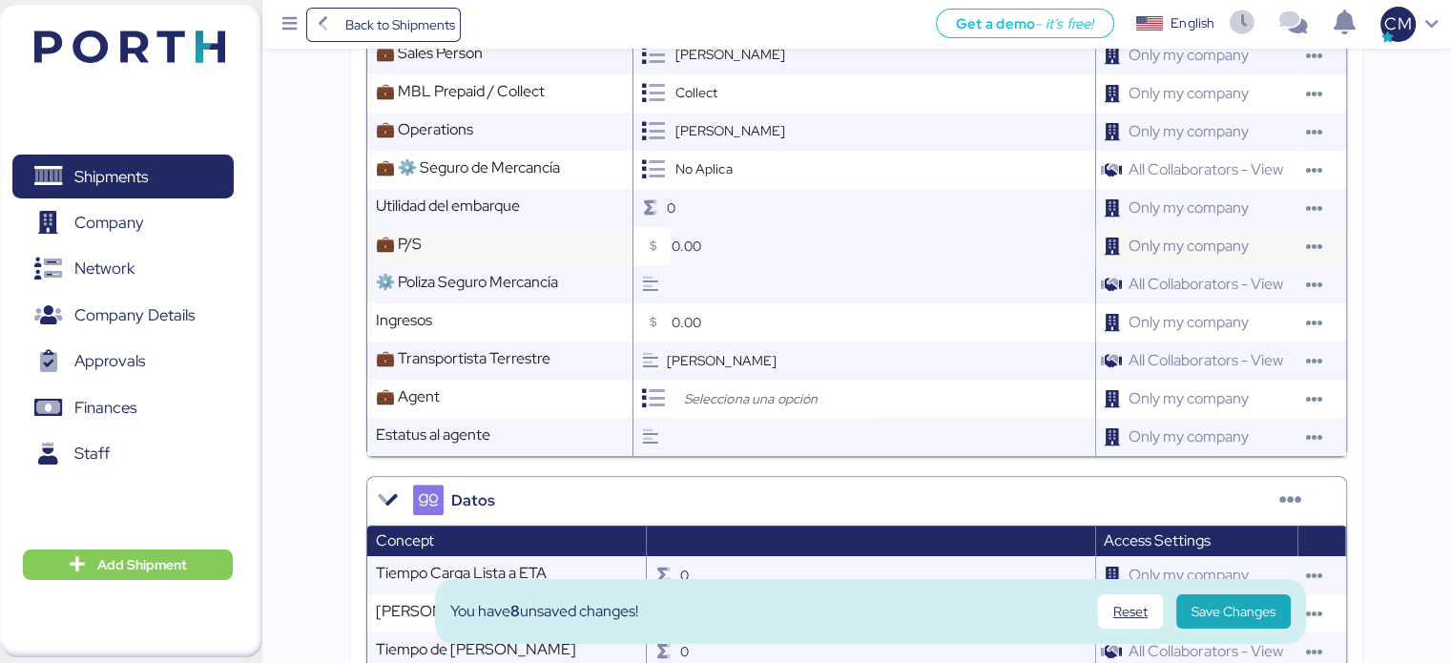
scroll to position [1358, 0]
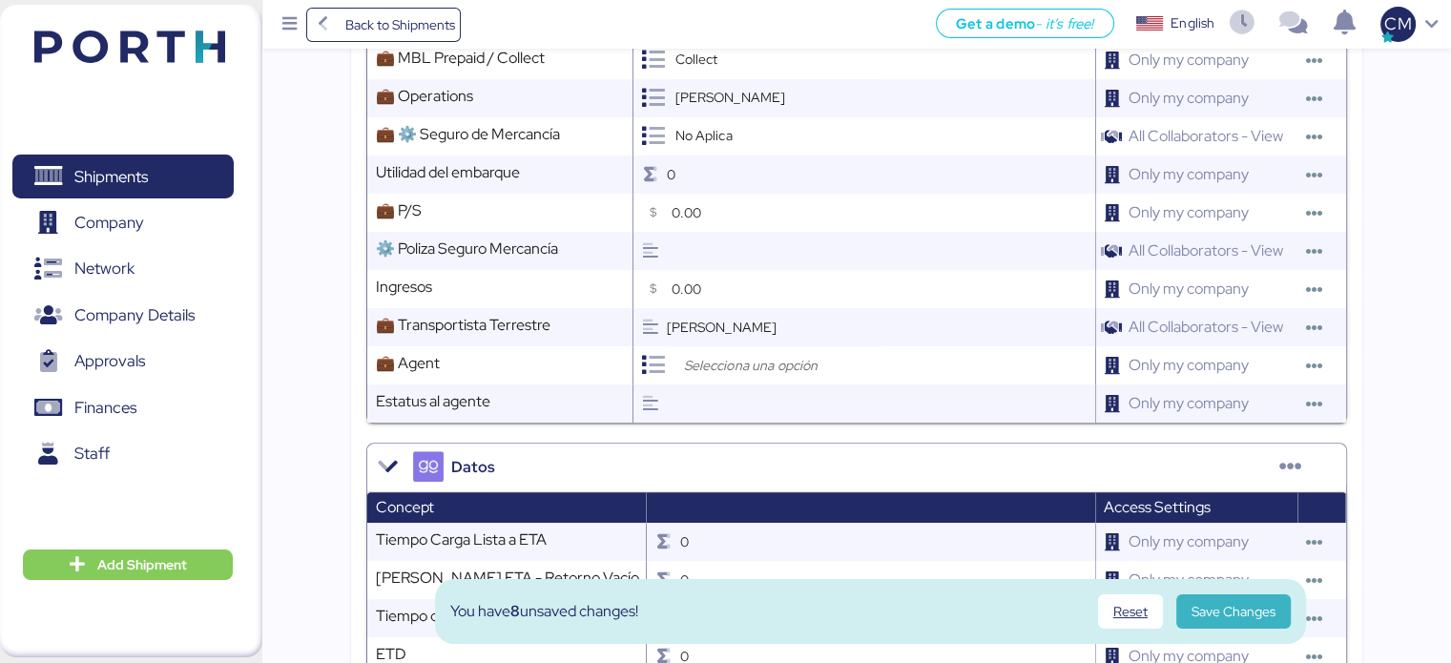
click at [1254, 611] on span "Save Changes" at bounding box center [1234, 611] width 84 height 23
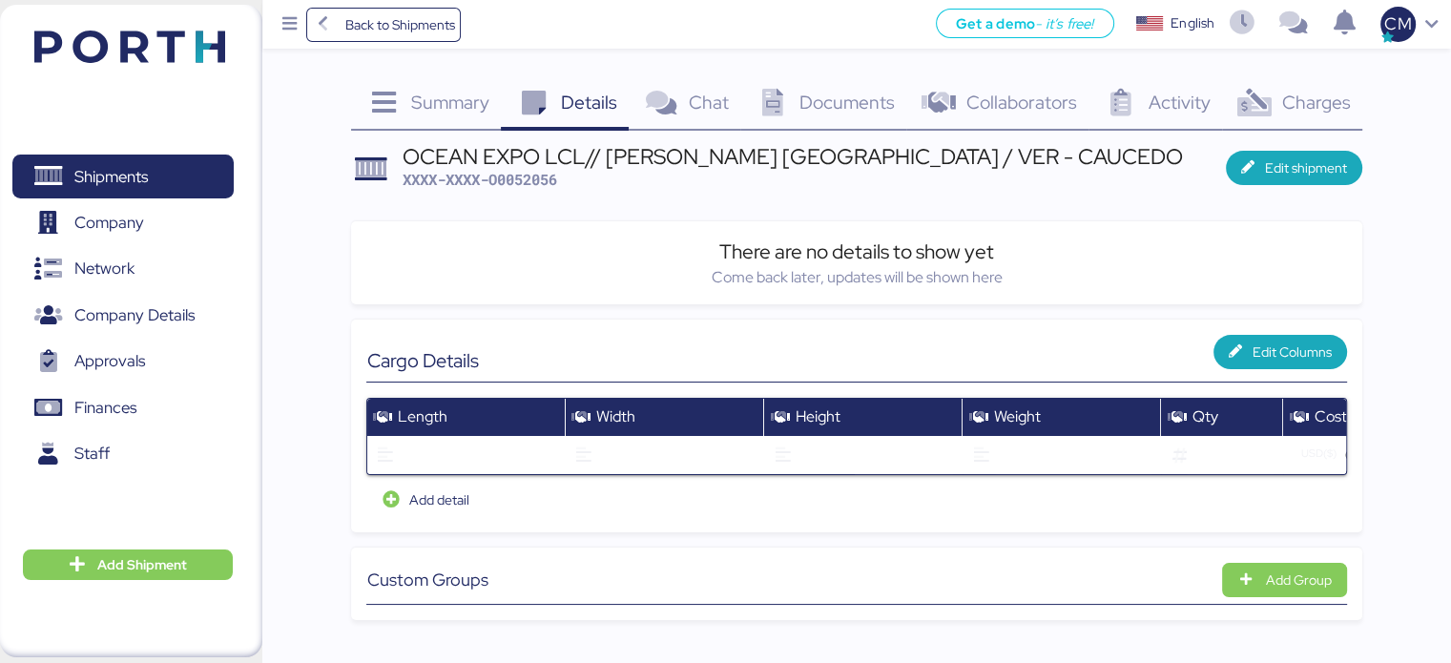
scroll to position [0, 0]
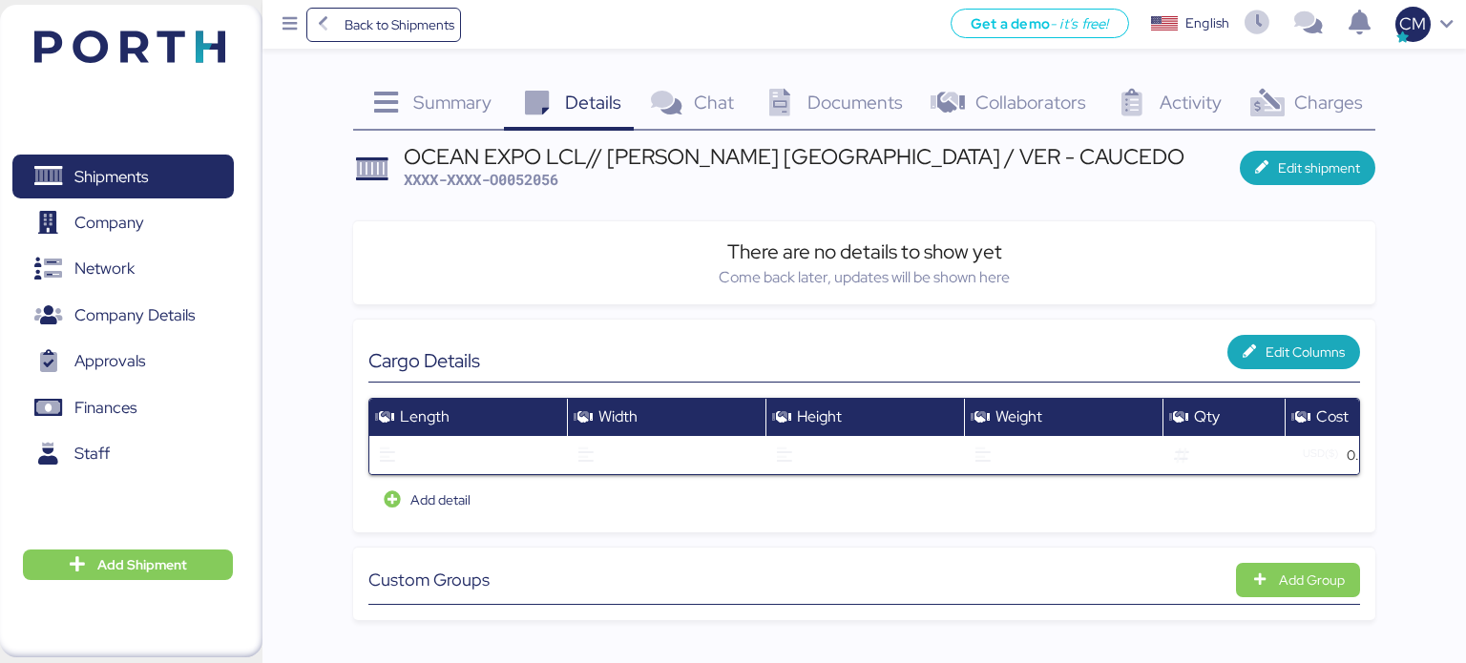
click at [819, 109] on span "Documents" at bounding box center [854, 102] width 95 height 25
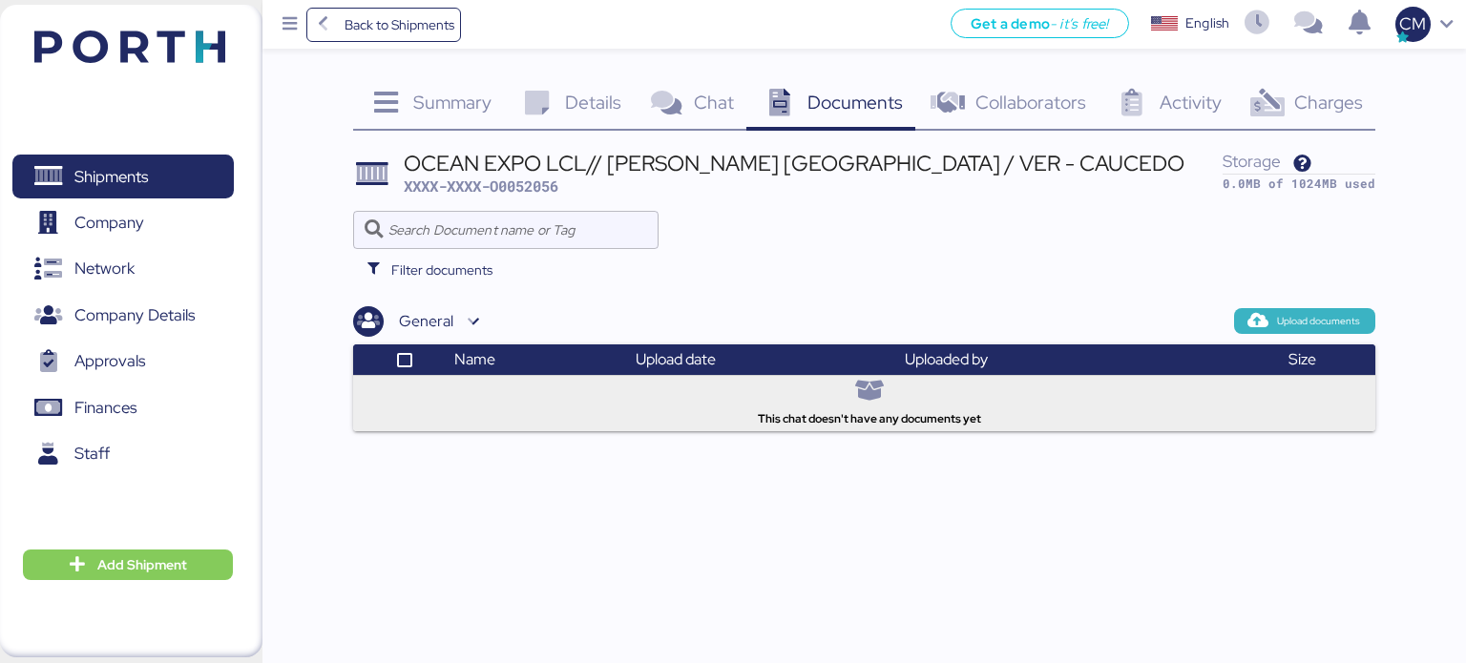
click at [1271, 322] on span "Upload documents" at bounding box center [1305, 320] width 112 height 17
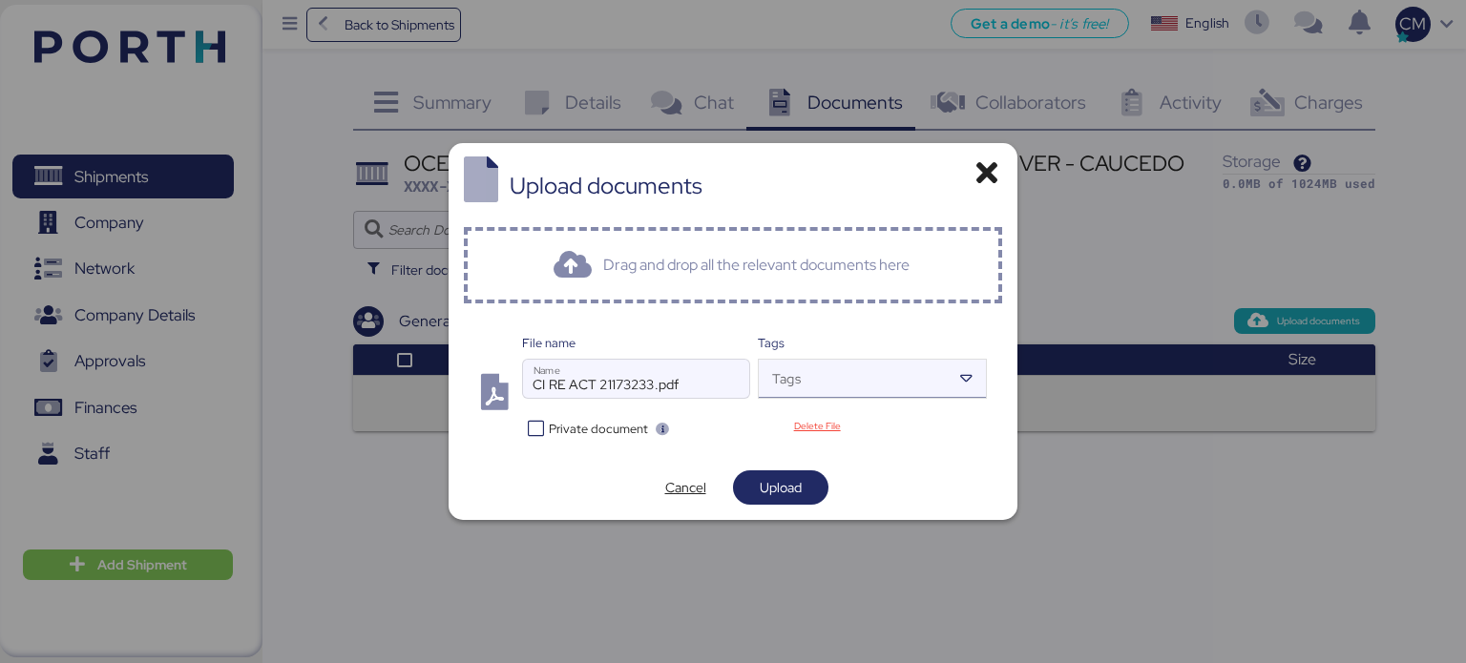
click at [808, 379] on input "Tags" at bounding box center [855, 384] width 192 height 23
click at [552, 457] on div "Upload documents Drag and drop all the relevant documents here File name CI RE …" at bounding box center [732, 332] width 568 height 378
click at [786, 491] on span "Upload" at bounding box center [781, 487] width 42 height 23
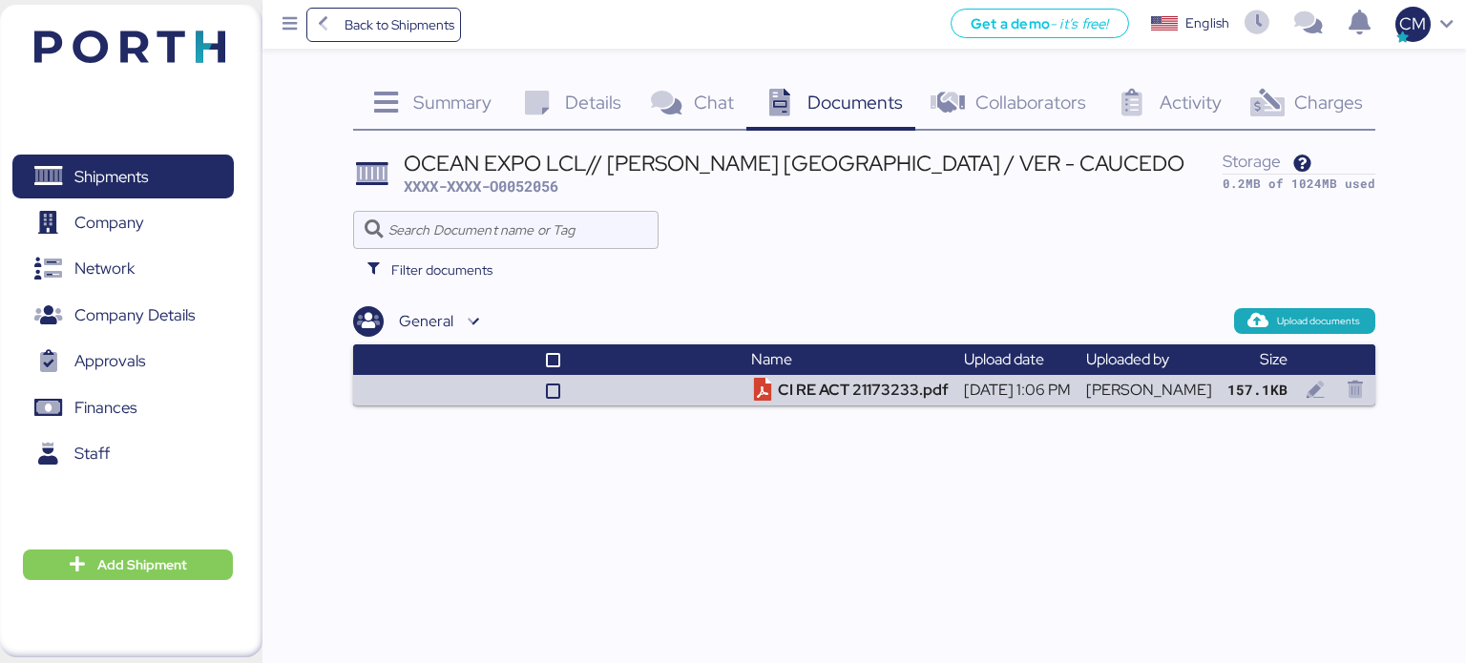
click at [541, 183] on span "XXXX-XXXX-O0052056" at bounding box center [481, 186] width 155 height 19
click at [769, 228] on div at bounding box center [864, 230] width 1023 height 38
click at [525, 188] on span "XXXX-XXXX-O0052056" at bounding box center [481, 186] width 155 height 19
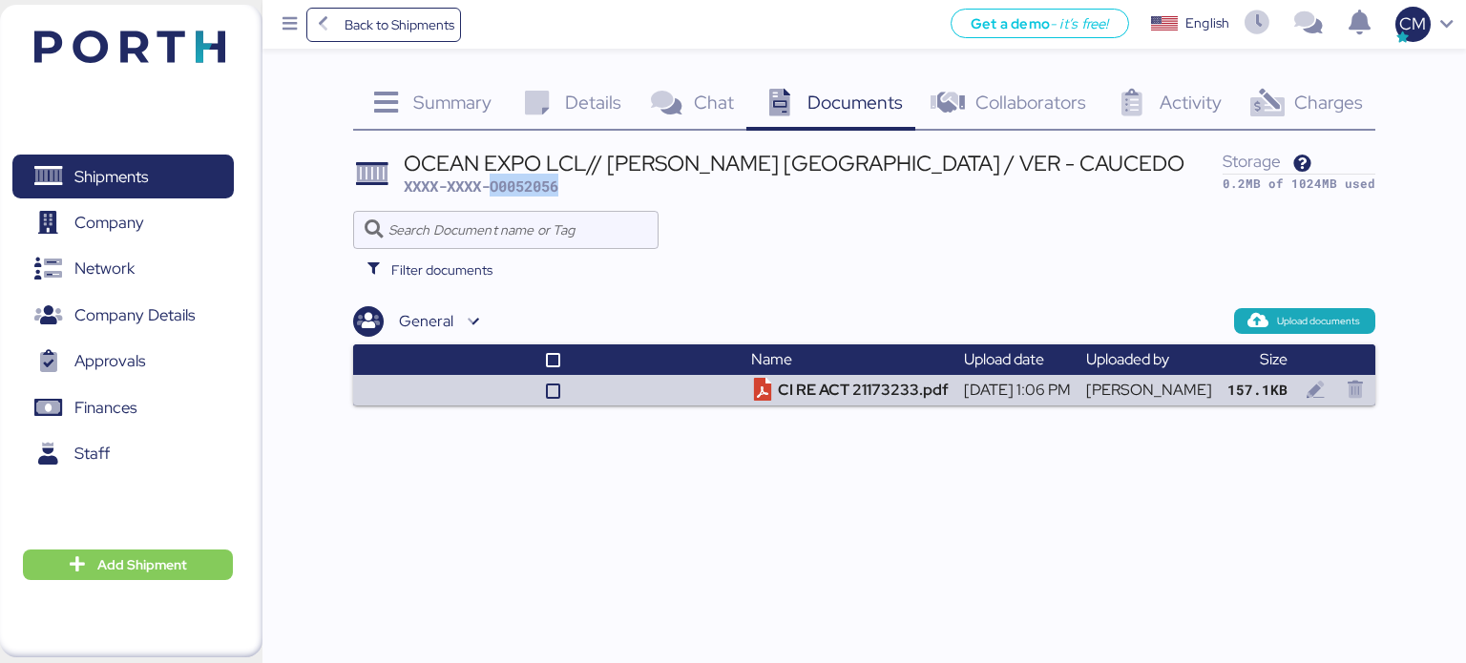
click at [645, 198] on header "OCEAN EXPO LCL// [PERSON_NAME] [GEOGRAPHIC_DATA] / VER - CAUCEDO XXXX-XXXX-O005…" at bounding box center [864, 173] width 1023 height 54
click at [543, 181] on span "XXXX-XXXX-O0052056" at bounding box center [481, 186] width 155 height 19
click at [542, 181] on span "XXXX-XXXX-O0052056" at bounding box center [481, 186] width 155 height 19
click at [540, 181] on span "XXXX-XXXX-O0052056" at bounding box center [481, 186] width 155 height 19
copy span "O0052056"
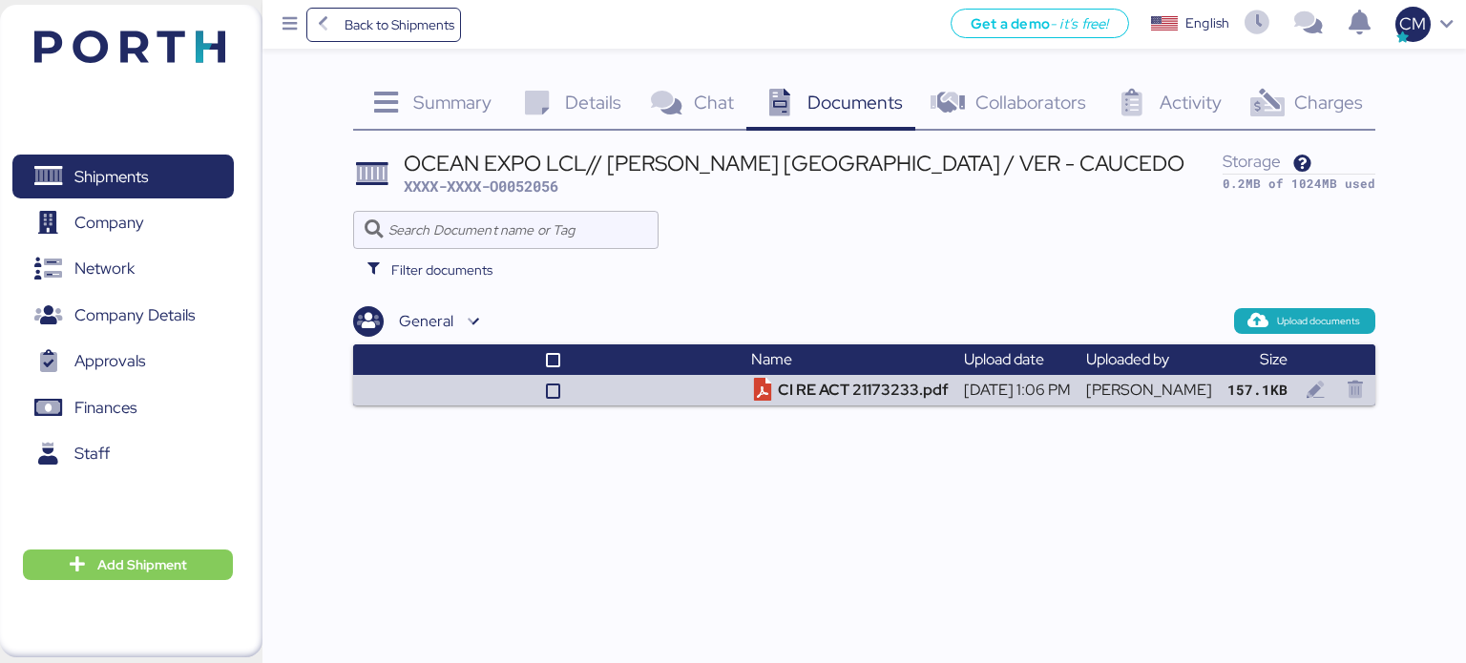
click at [478, 110] on span "Summary" at bounding box center [452, 102] width 78 height 25
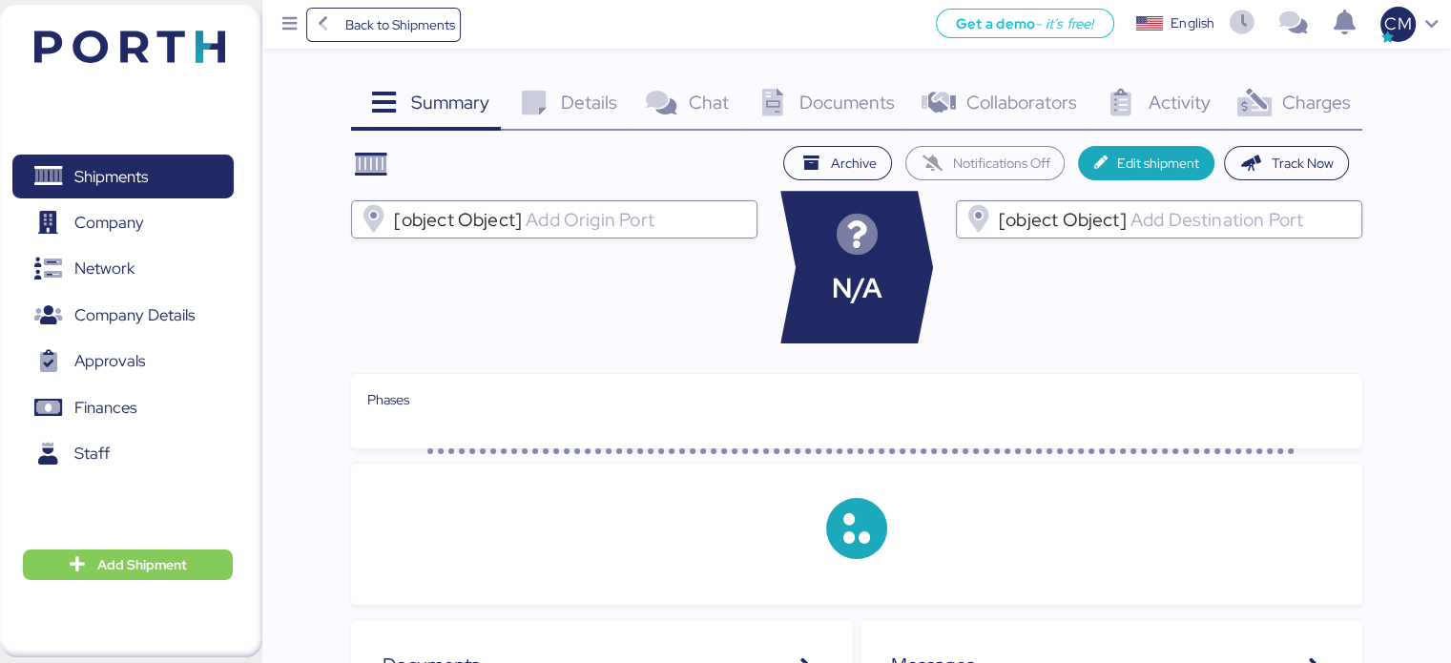
click at [610, 91] on span "Details" at bounding box center [589, 102] width 56 height 25
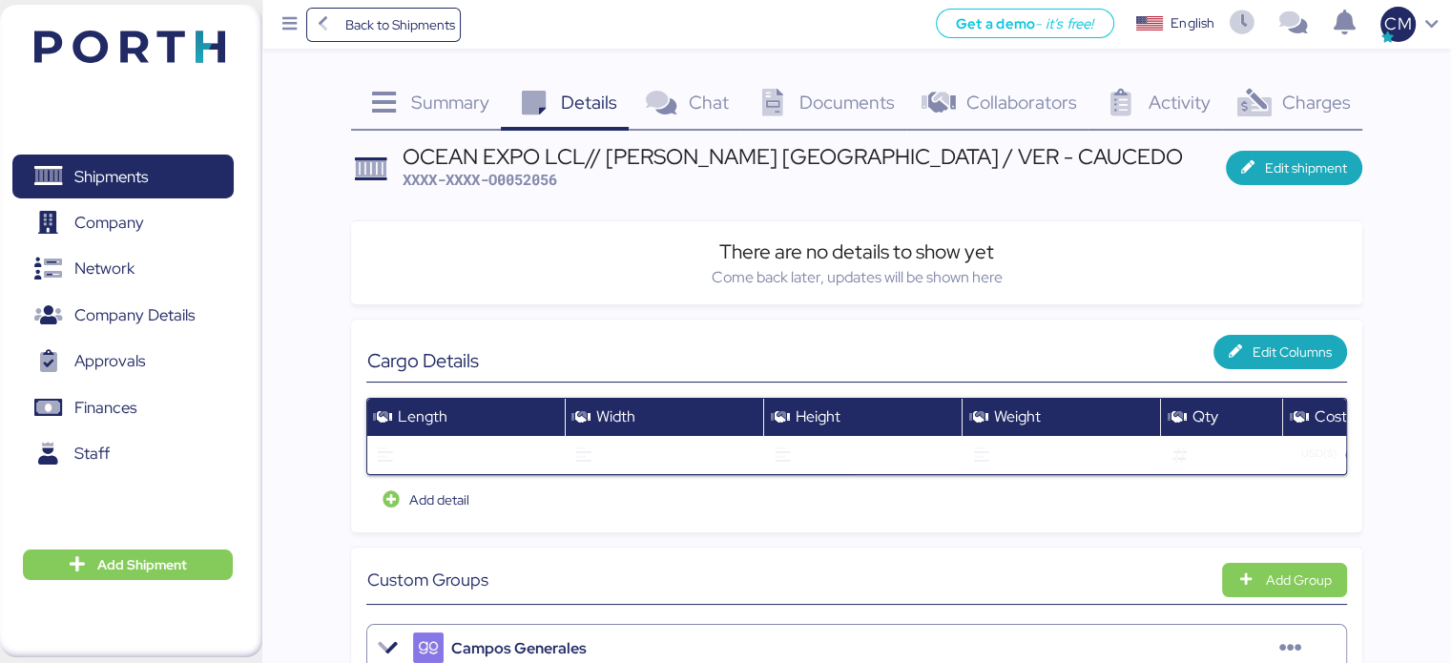
click at [806, 111] on span "Documents" at bounding box center [847, 102] width 95 height 25
